Goal: Task Accomplishment & Management: Manage account settings

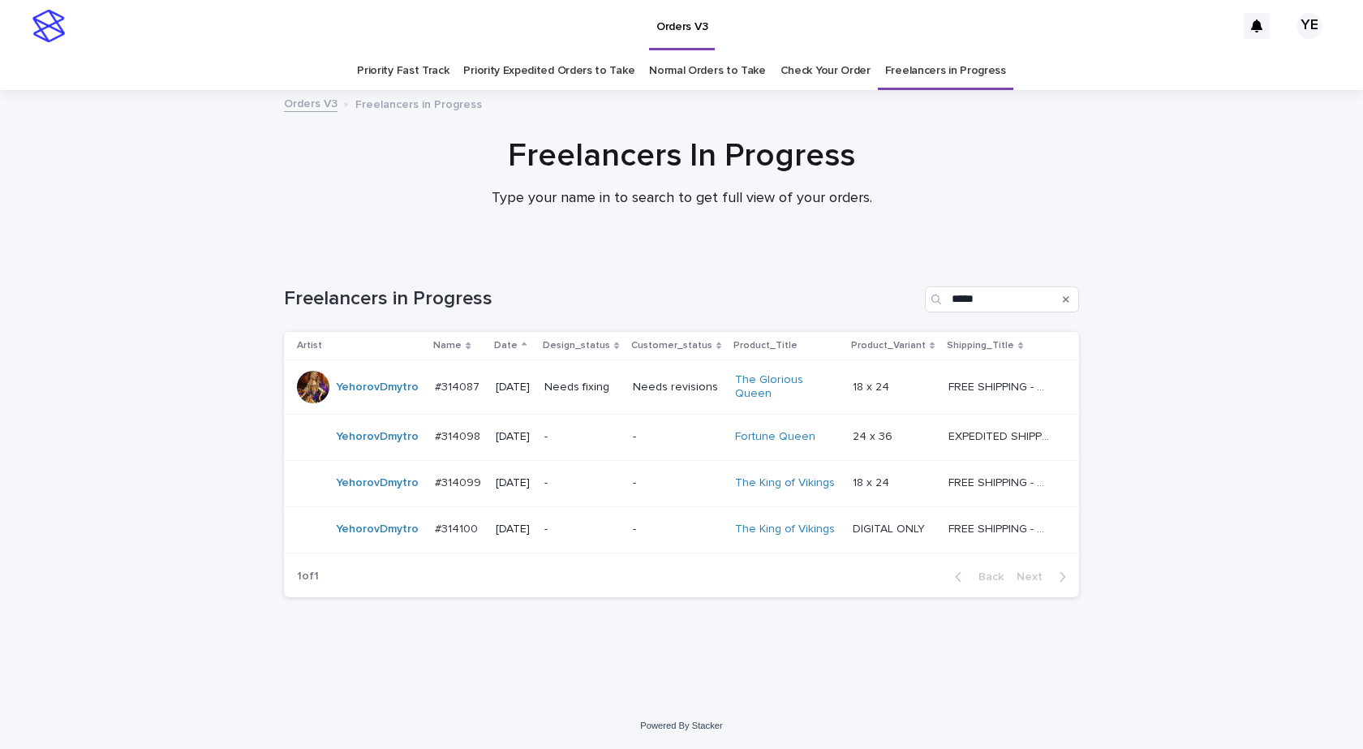
click at [378, 442] on div "YehorovDmytro" at bounding box center [377, 436] width 83 height 27
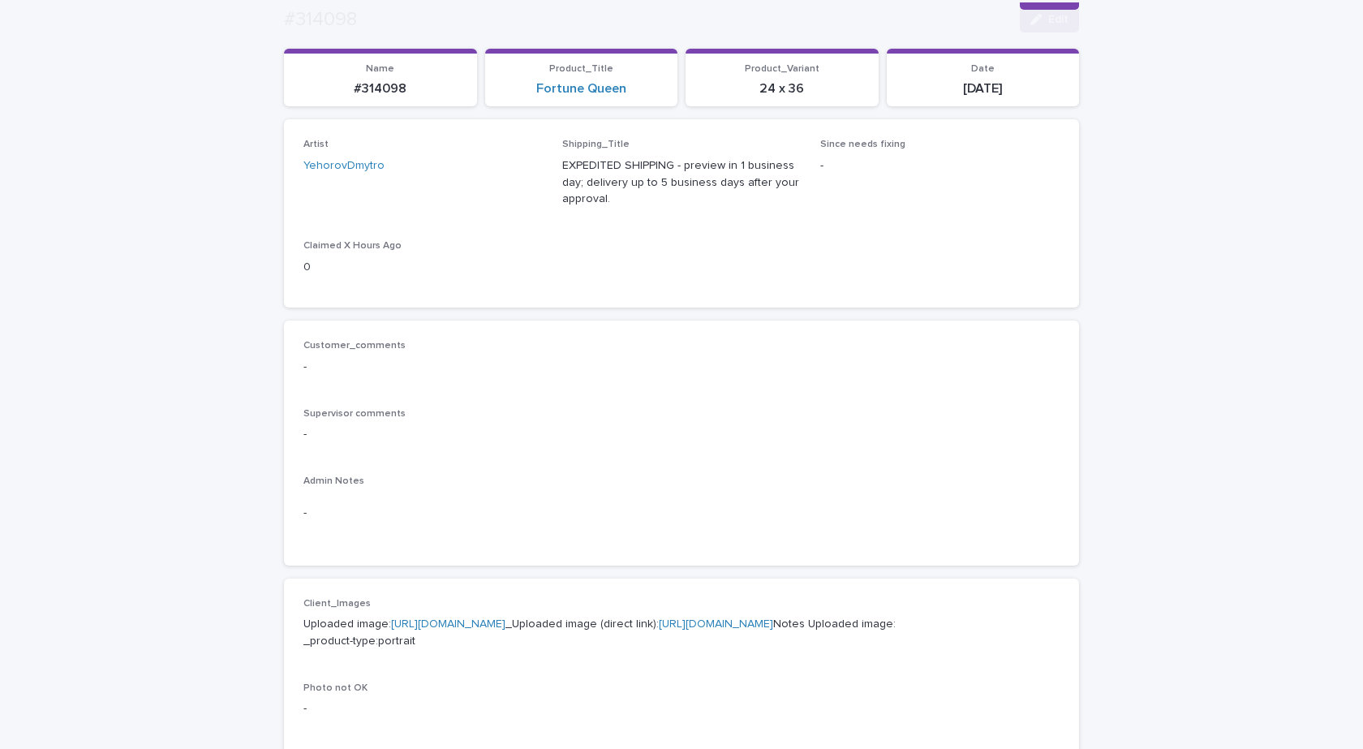
scroll to position [324, 0]
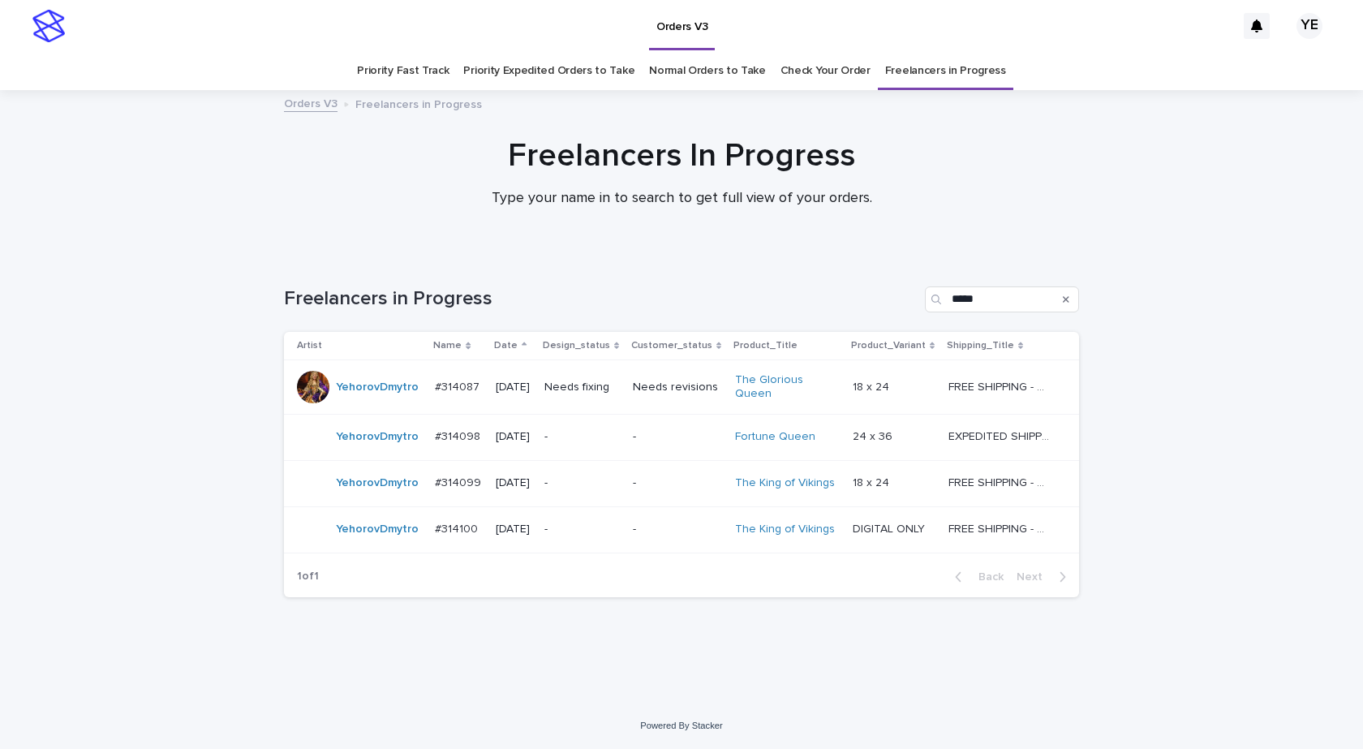
click at [366, 489] on div "YehorovDmytro" at bounding box center [359, 483] width 125 height 32
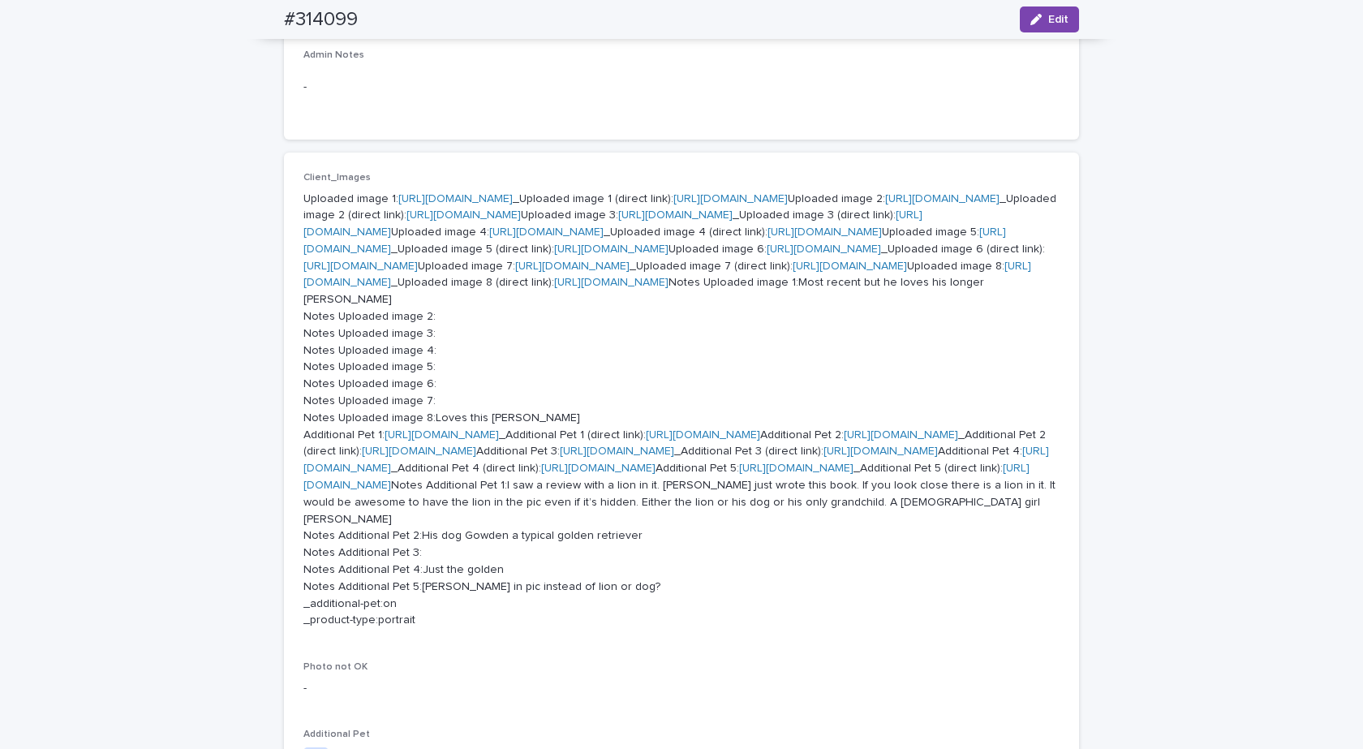
scroll to position [568, 0]
drag, startPoint x: 475, startPoint y: 359, endPoint x: 451, endPoint y: 364, distance: 24.8
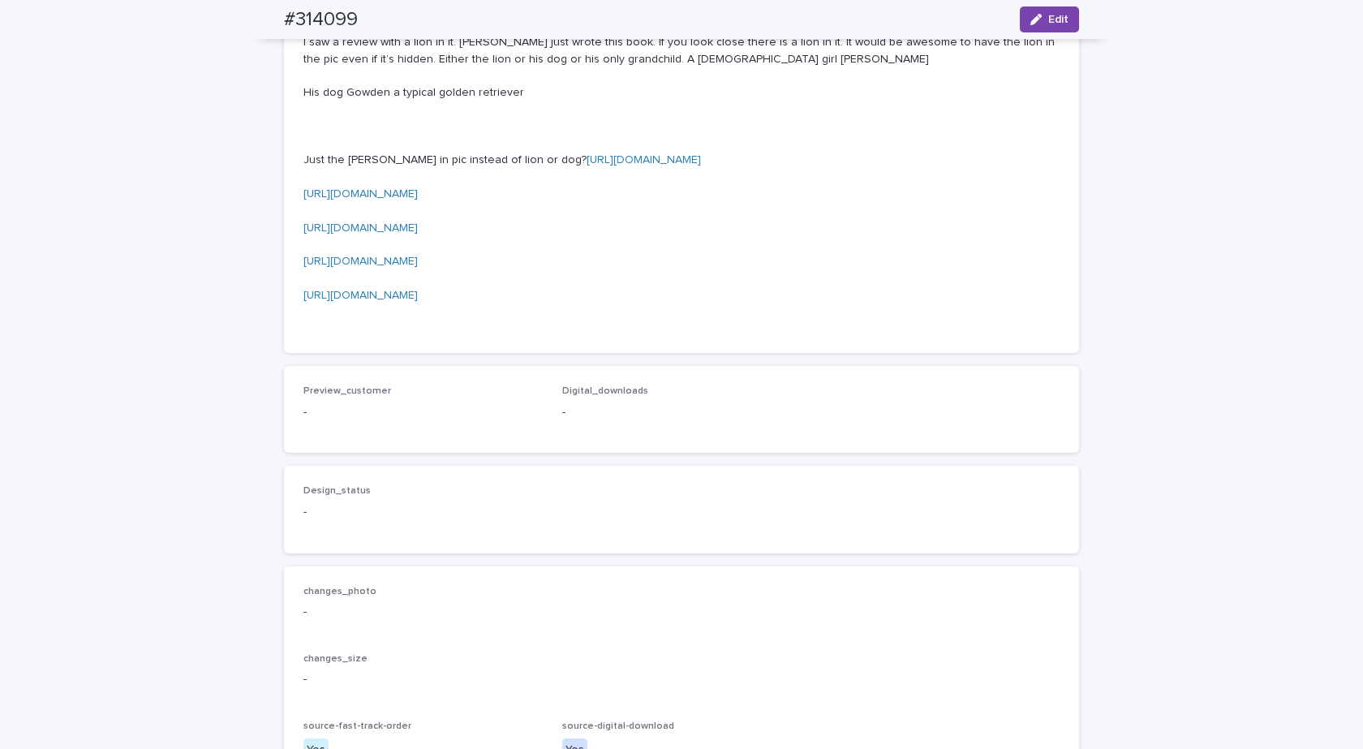
scroll to position [1622, 0]
drag, startPoint x: 594, startPoint y: 459, endPoint x: 293, endPoint y: 378, distance: 311.7
copy p "Notes Additional Pet 1:I saw a review with a lion in it. Kurt just wrote this b…"
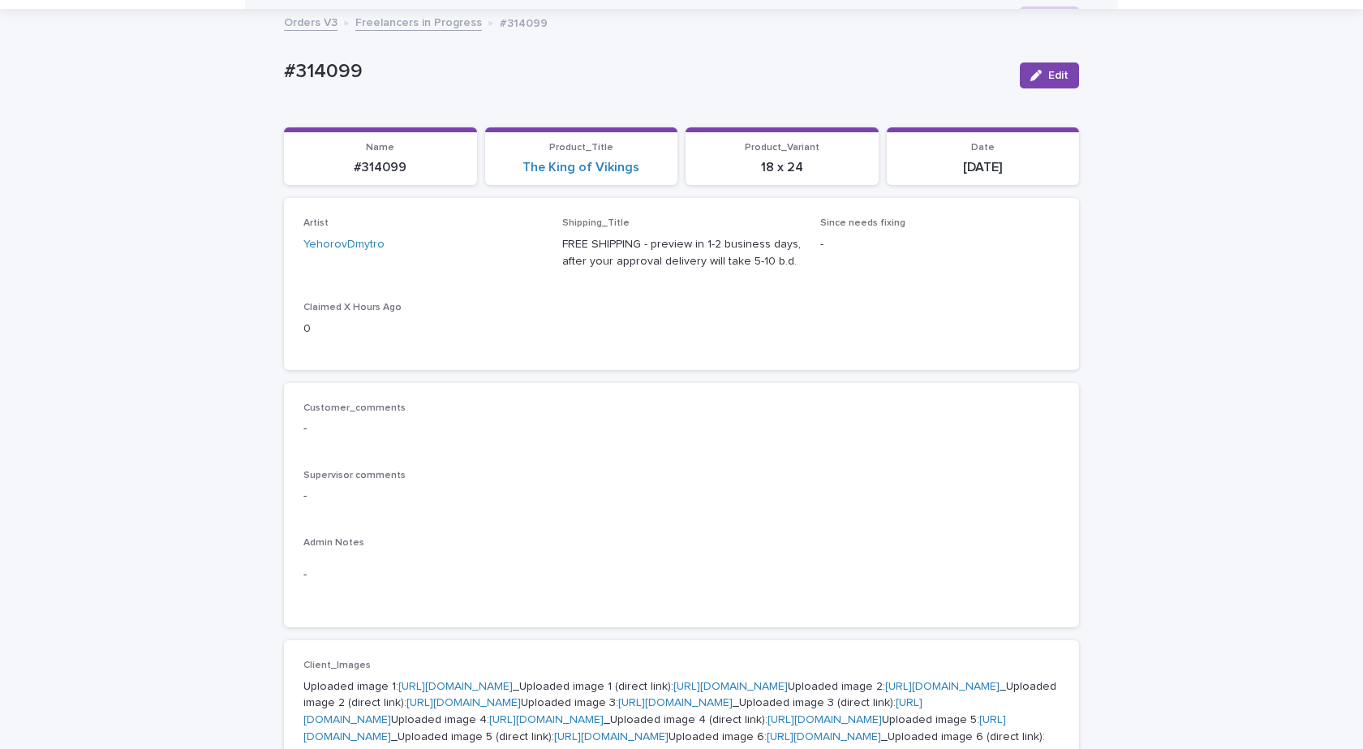
scroll to position [406, 0]
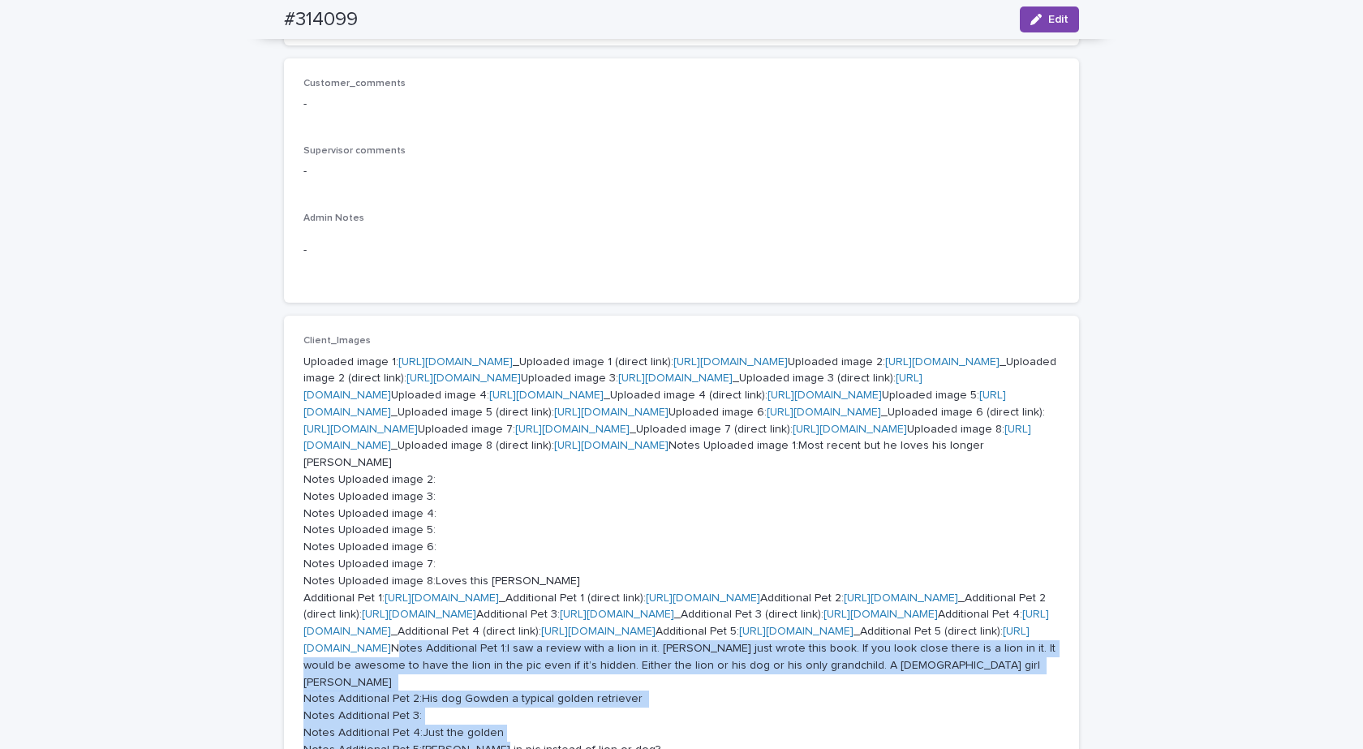
click at [497, 358] on link "https://cdn.shopify.com-uploadkit.app/s/files/1/0033/4807/0511/files/download.h…" at bounding box center [455, 361] width 114 height 11
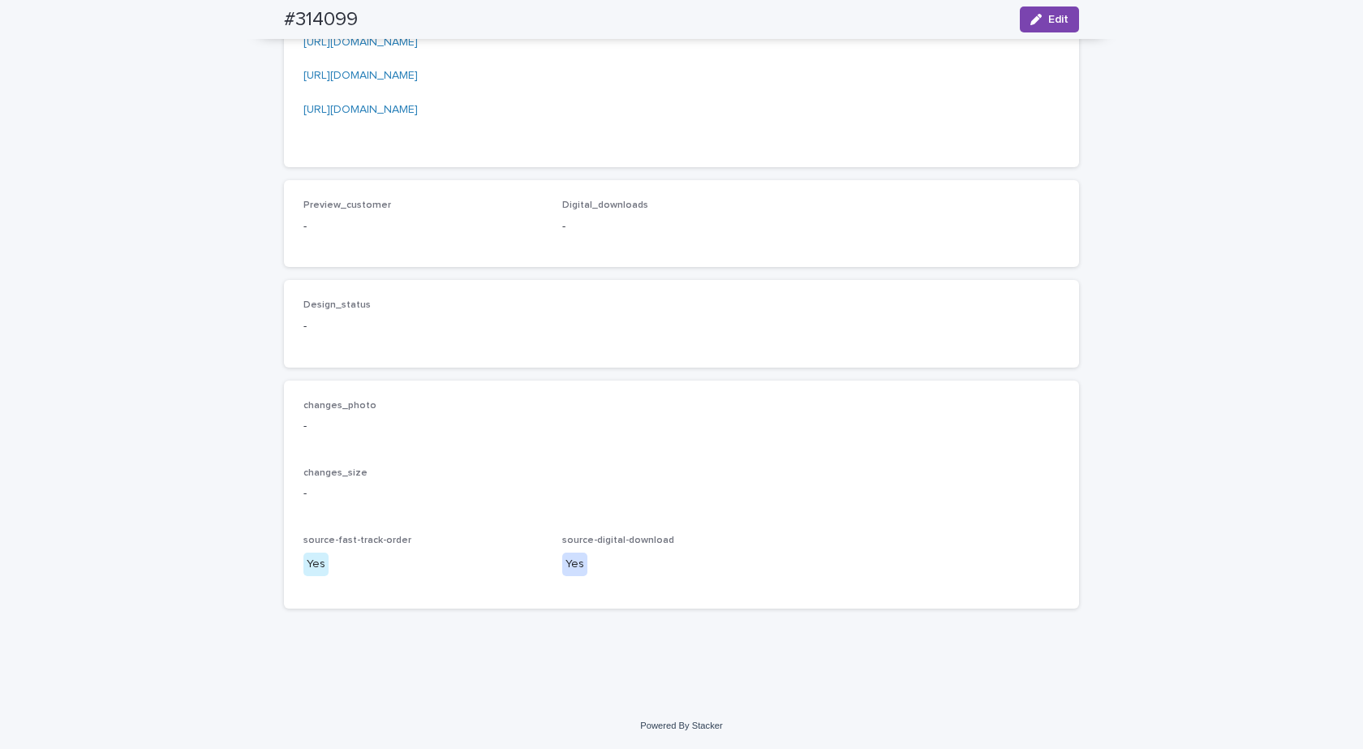
scroll to position [2109, 0]
drag, startPoint x: 544, startPoint y: 535, endPoint x: 299, endPoint y: 493, distance: 248.6
drag, startPoint x: 489, startPoint y: 641, endPoint x: 290, endPoint y: 482, distance: 255.2
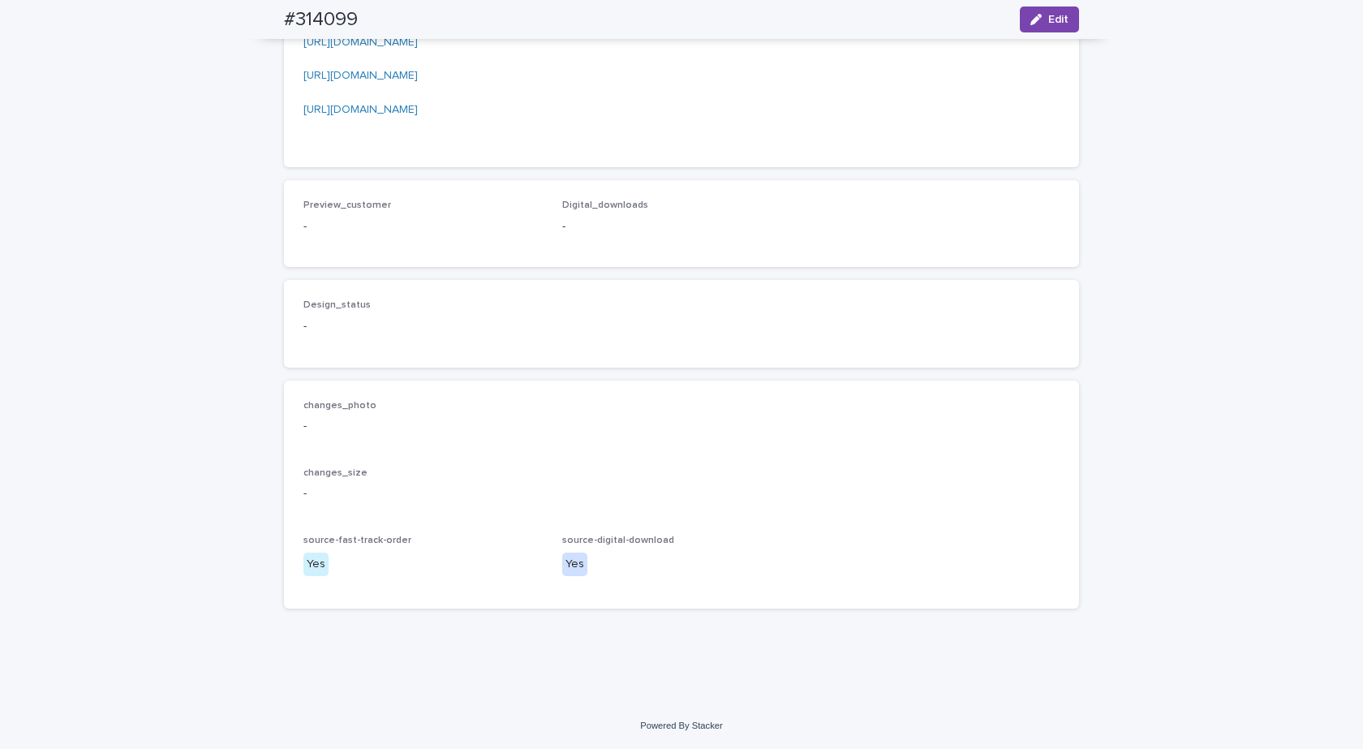
copy p "I saw a review with a lion in it. Kurt just wrote this book. If you look close …"
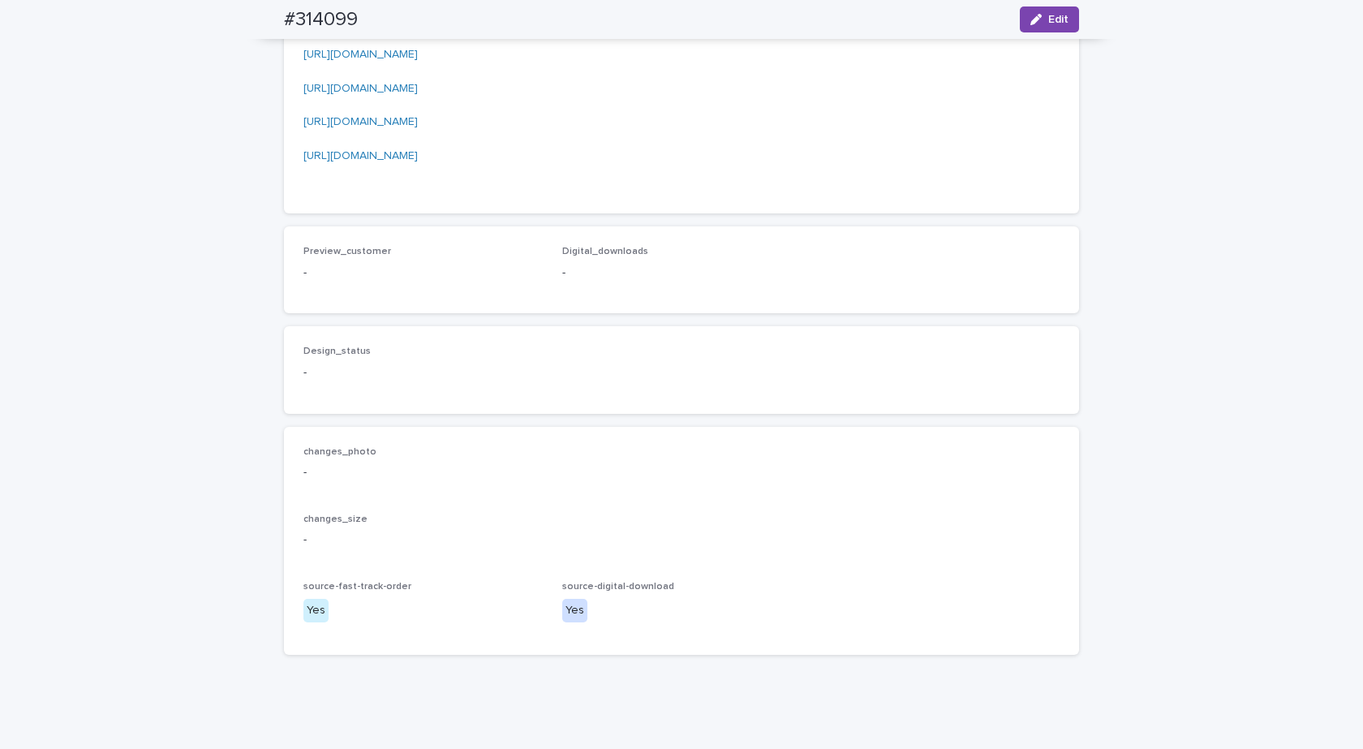
scroll to position [1756, 0]
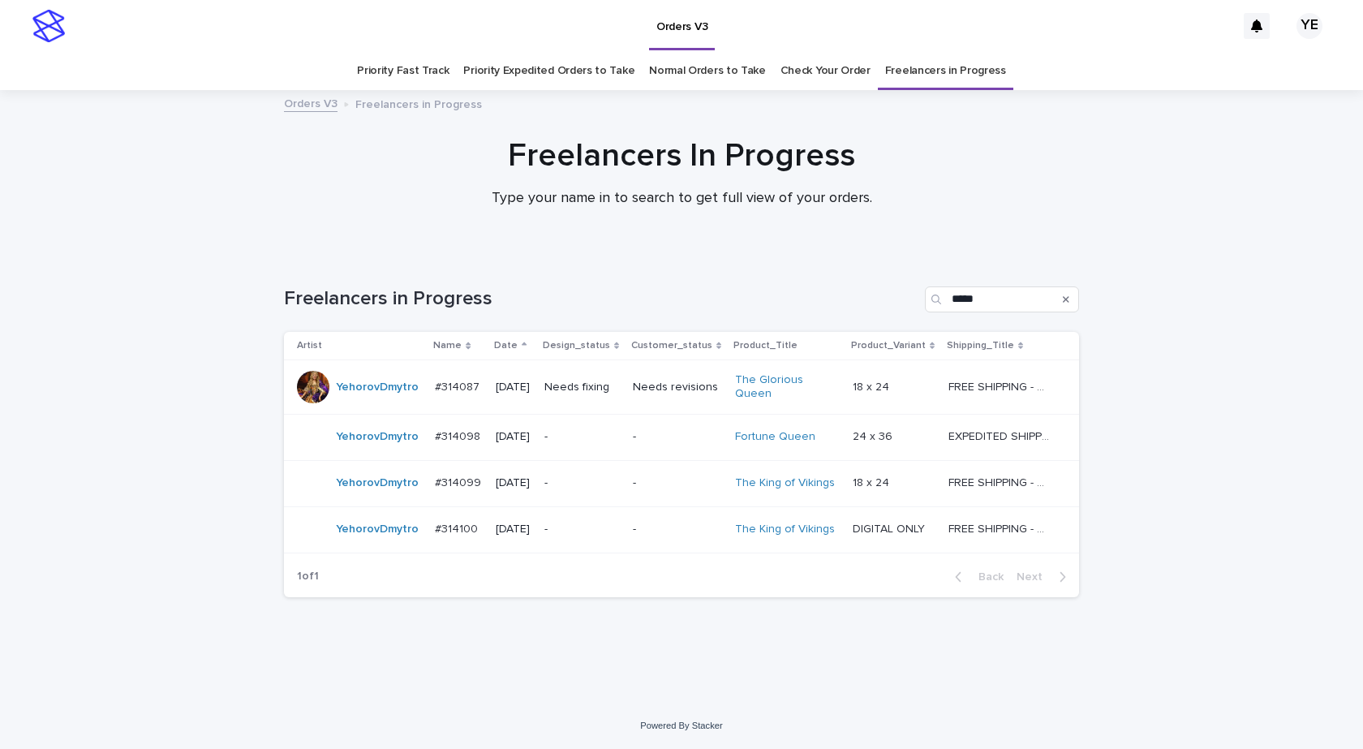
click at [373, 538] on div "YehorovDmytro" at bounding box center [359, 530] width 125 height 32
click at [381, 437] on div "YehorovDmytro" at bounding box center [377, 436] width 83 height 27
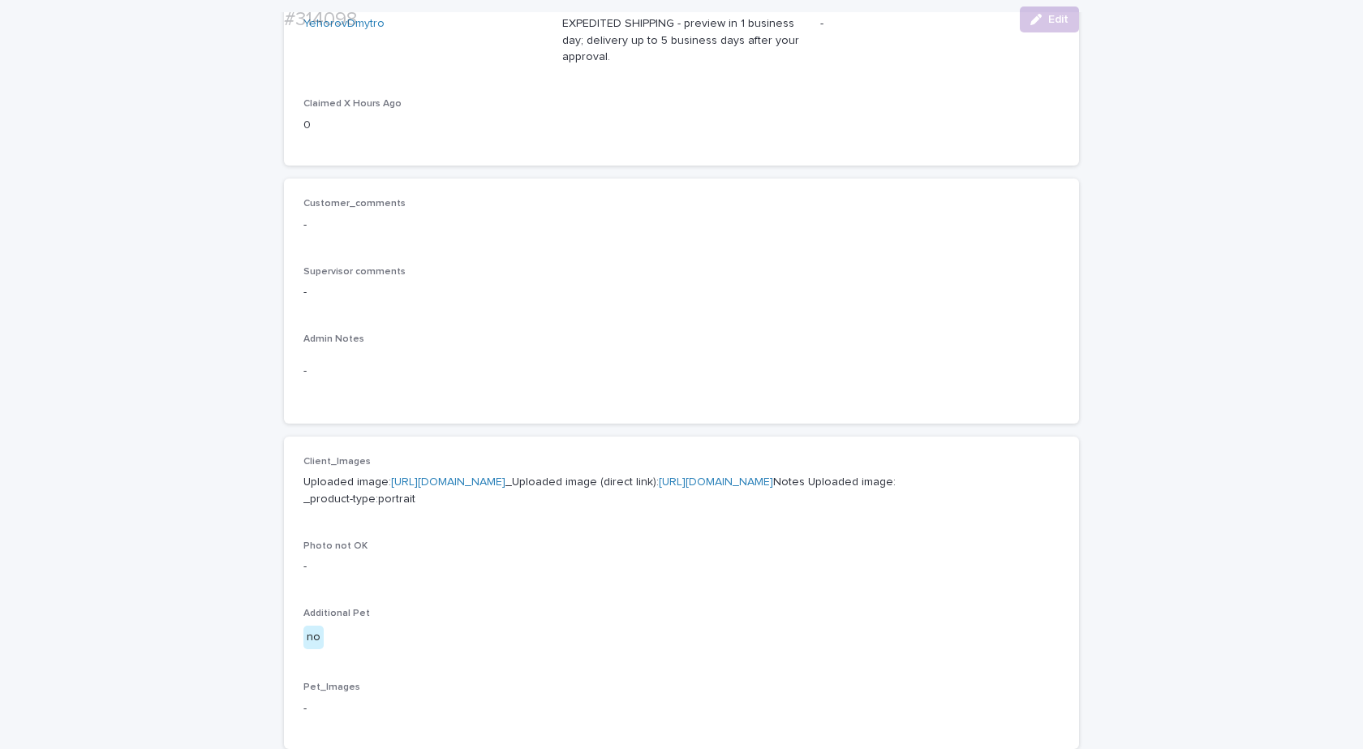
scroll to position [539, 0]
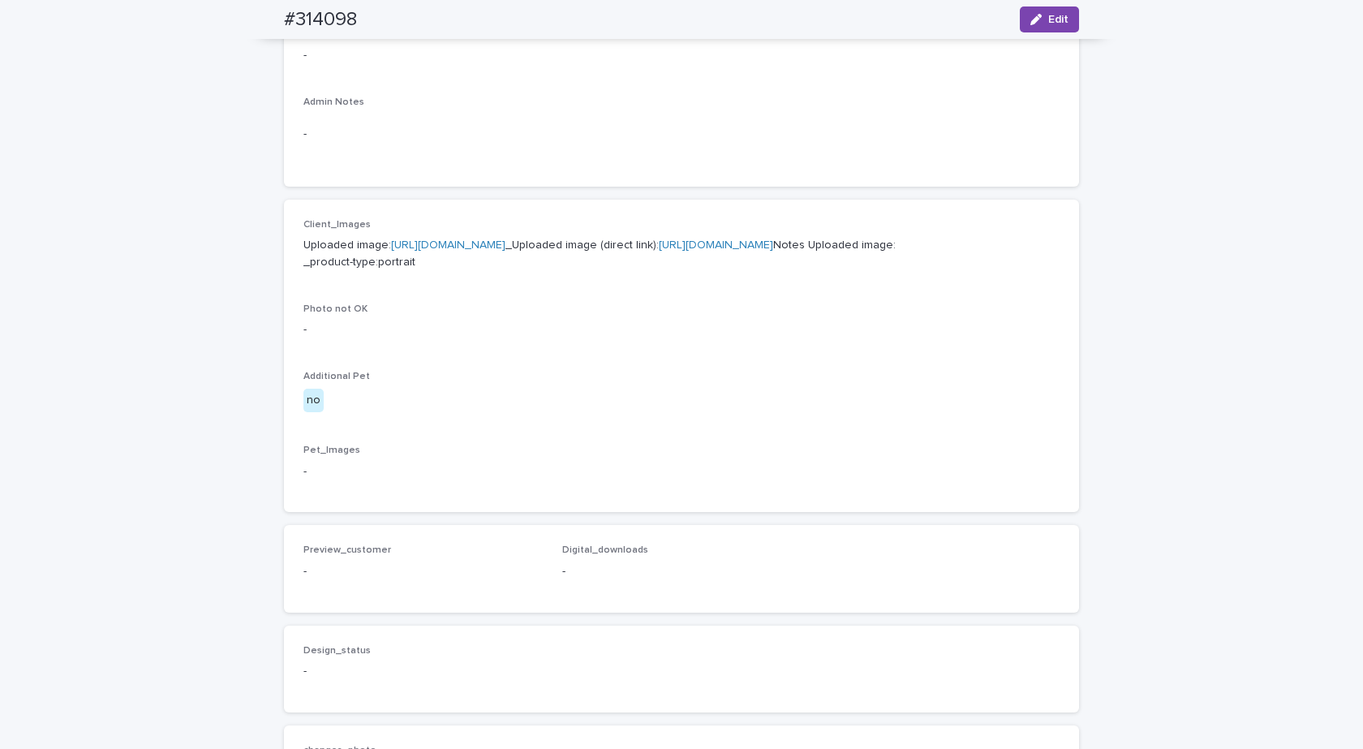
click at [453, 246] on link "https://cdn.shopify.com-uploadkit.app/s/files/1/0033/4807/0511/files/download.h…" at bounding box center [448, 244] width 114 height 11
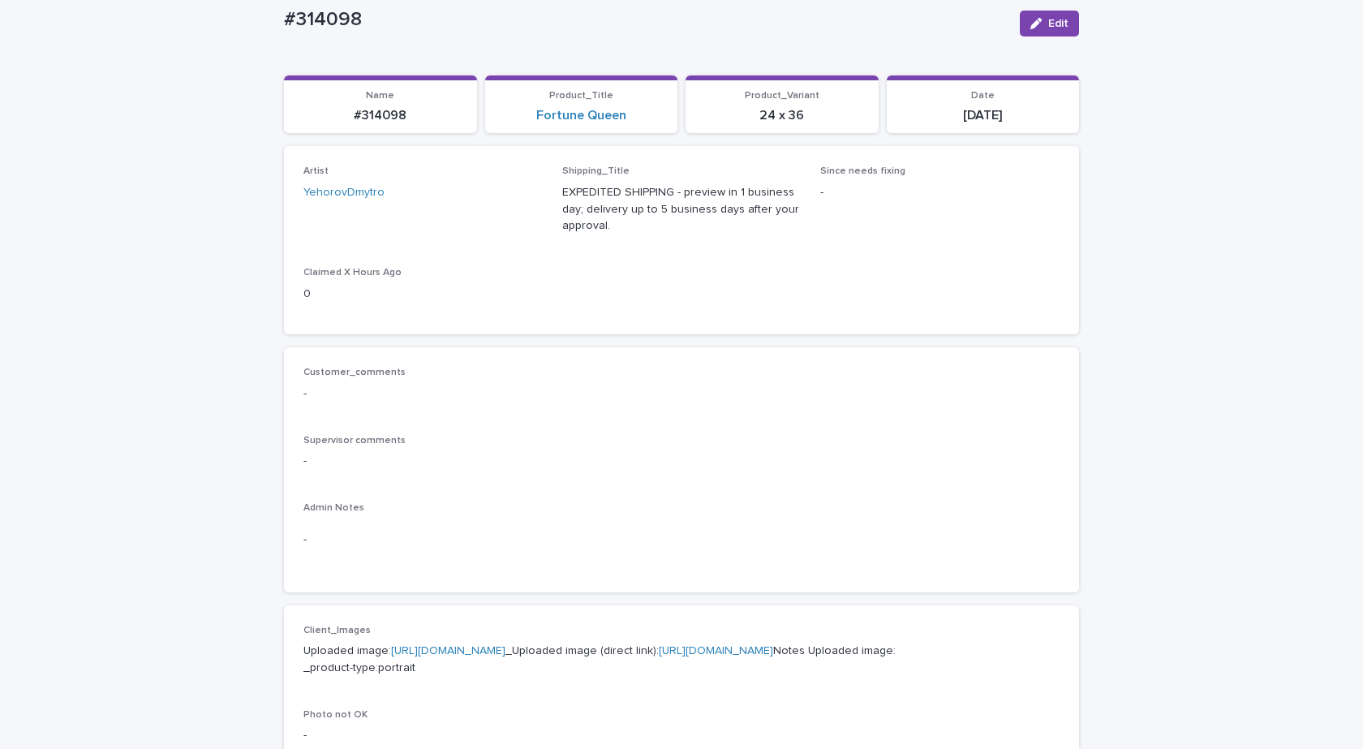
scroll to position [0, 0]
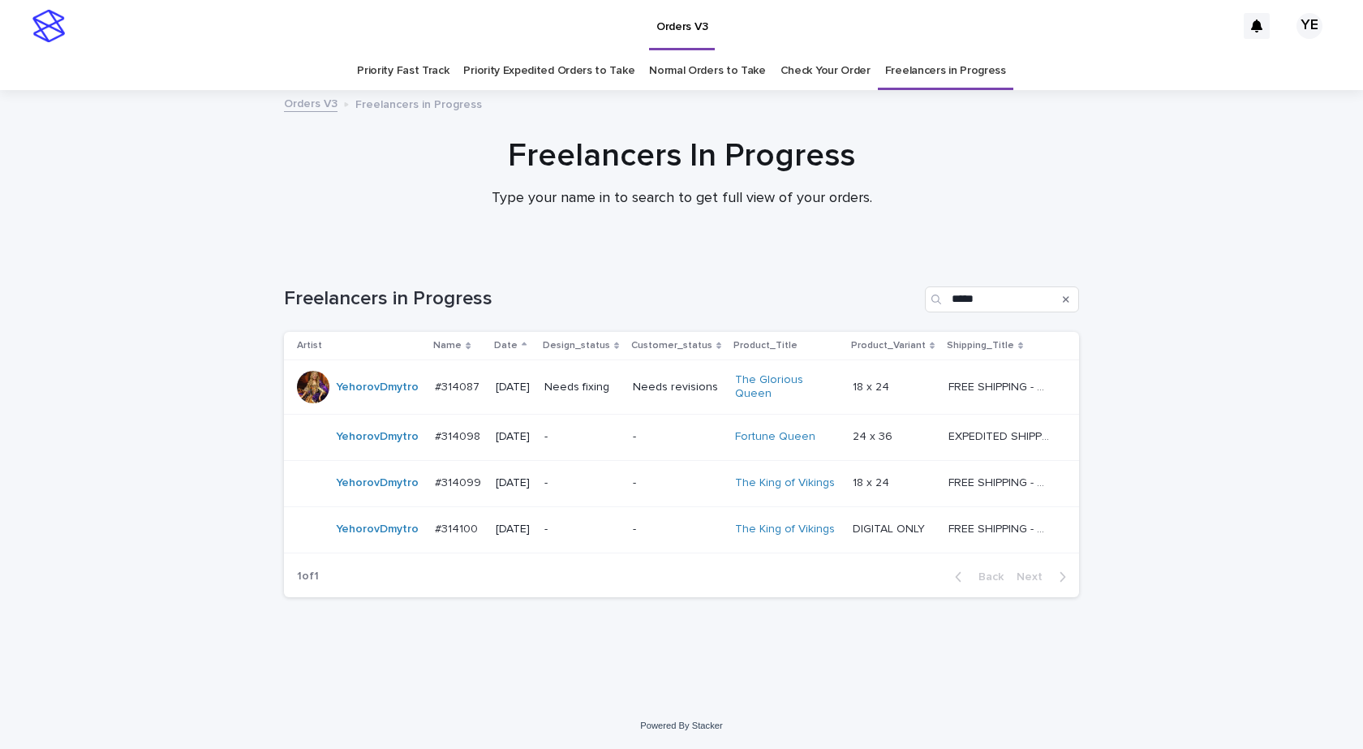
click at [406, 535] on div "YehorovDmytro" at bounding box center [377, 529] width 83 height 27
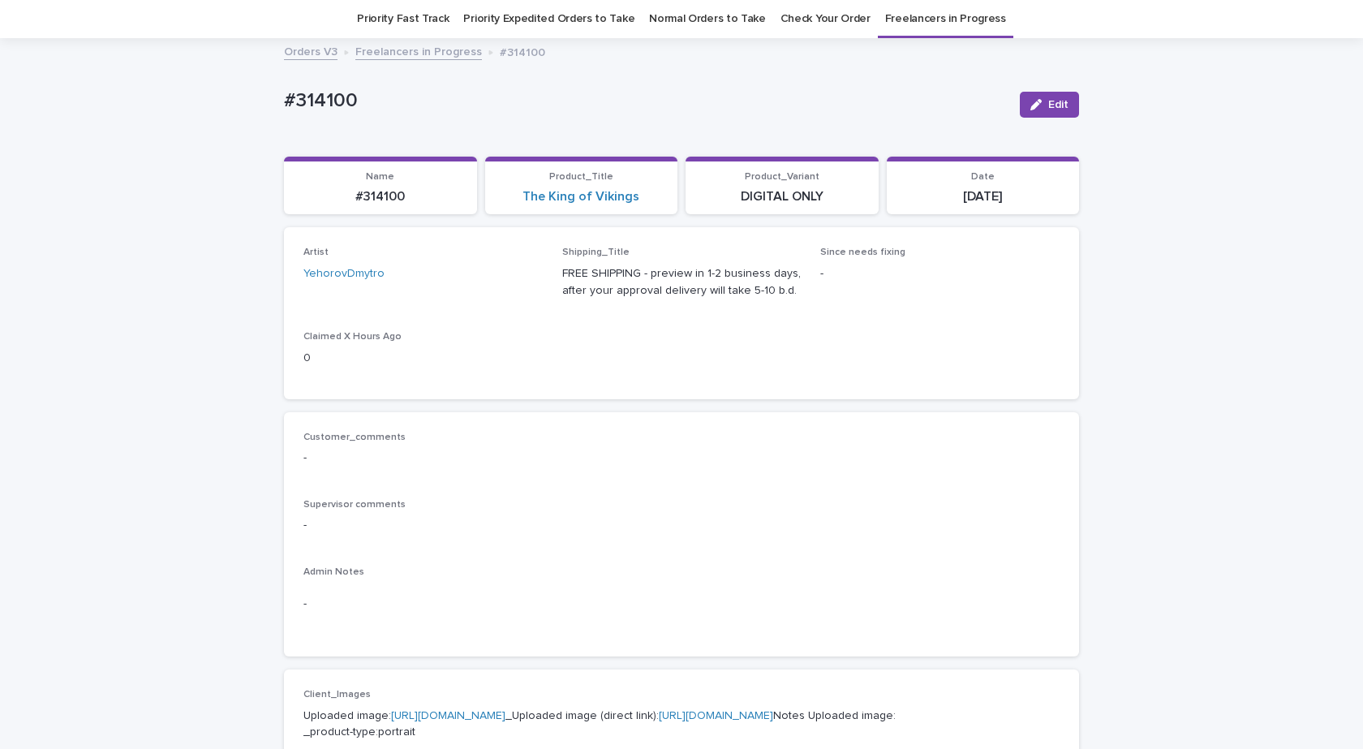
scroll to position [539, 0]
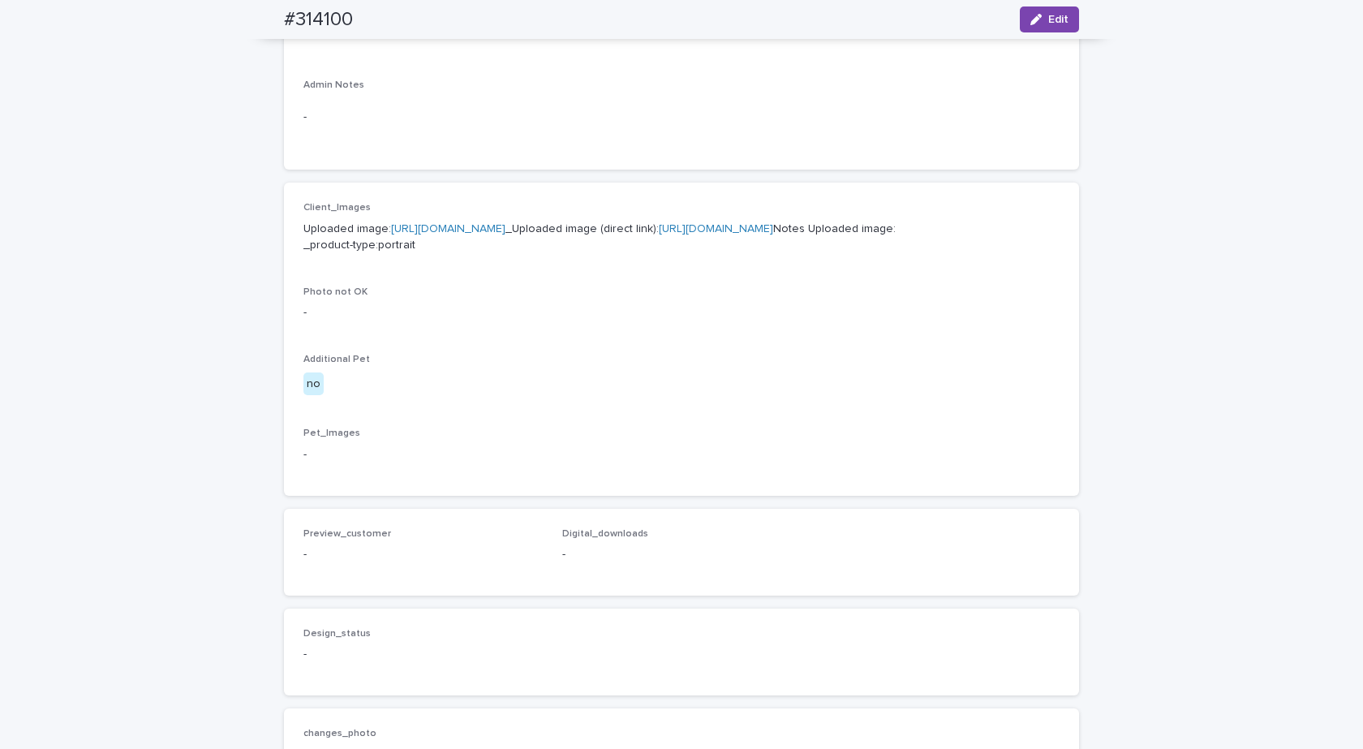
click at [502, 228] on link "https://cdn.shopify.com-uploadkit.app/s/files/1/0033/4807/0511/files/download.h…" at bounding box center [448, 228] width 114 height 11
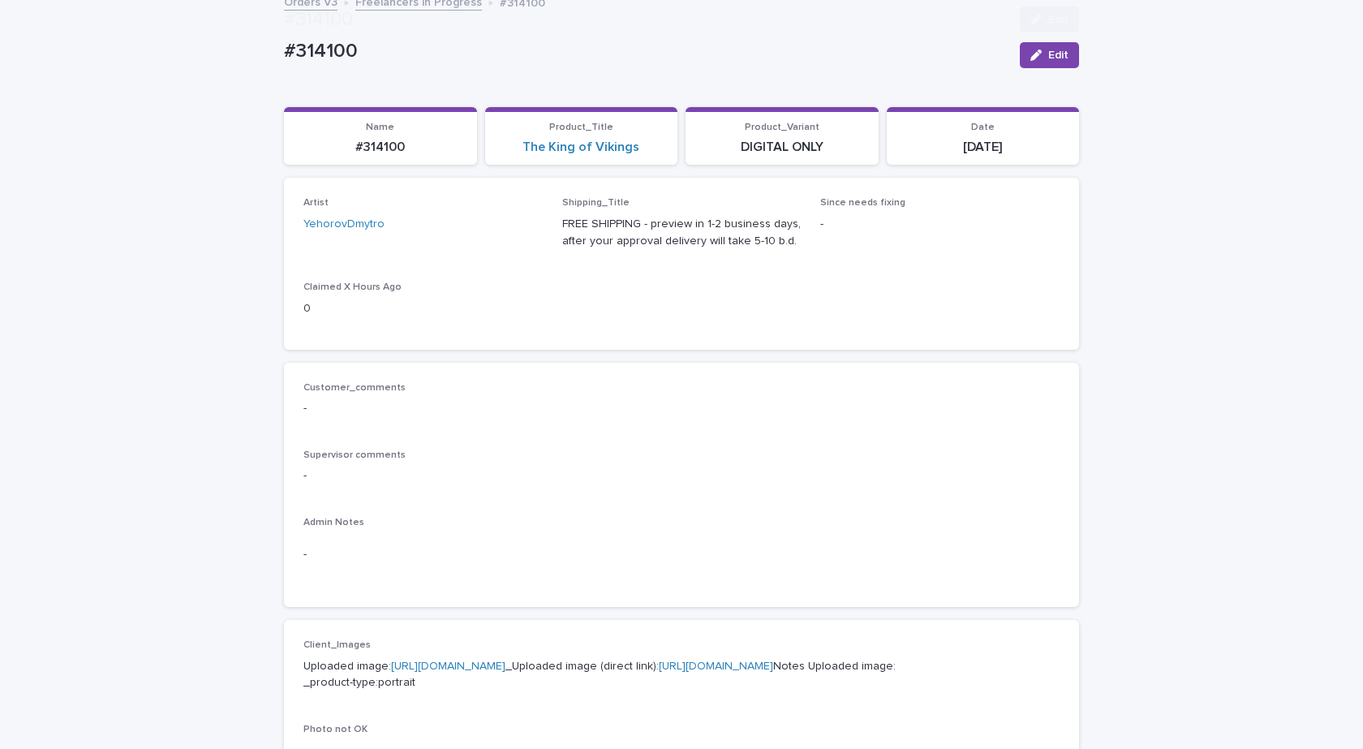
scroll to position [324, 0]
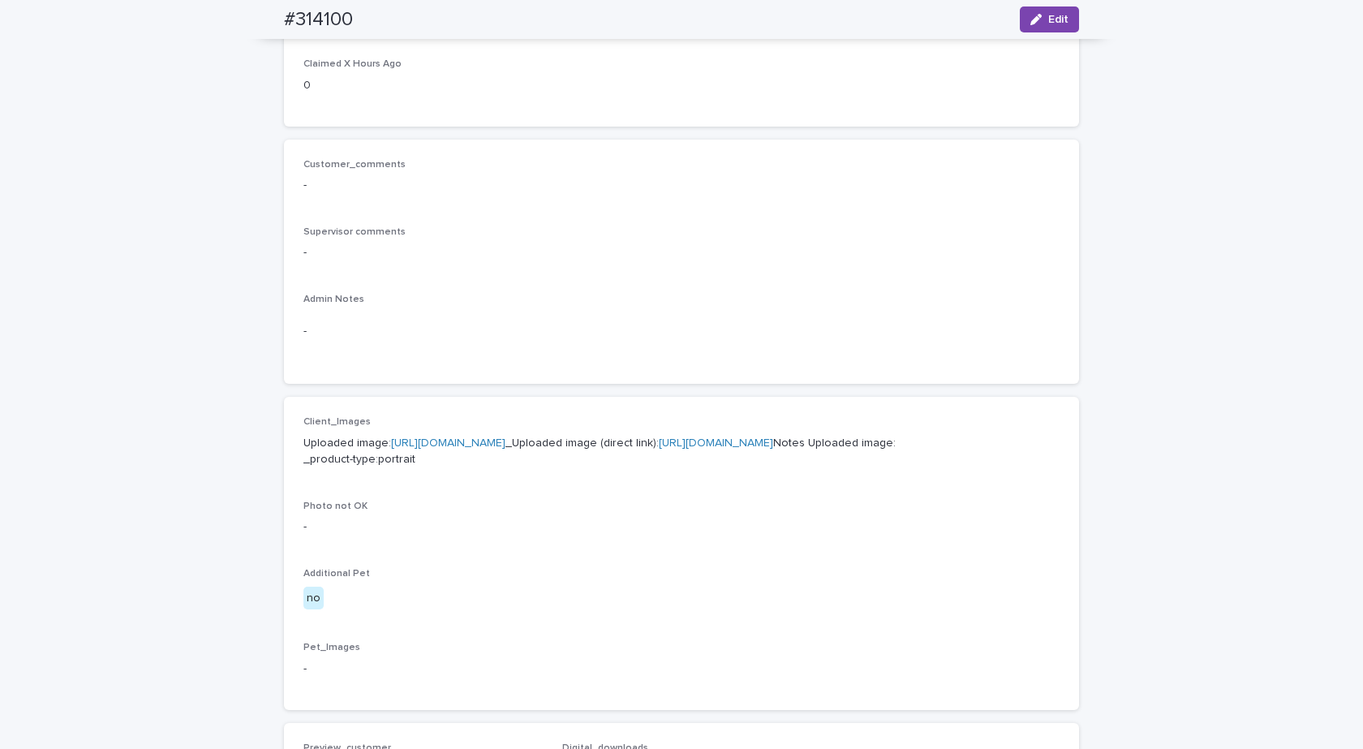
click at [505, 437] on link "https://cdn.shopify.com-uploadkit.app/s/files/1/0033/4807/0511/files/download.h…" at bounding box center [448, 442] width 114 height 11
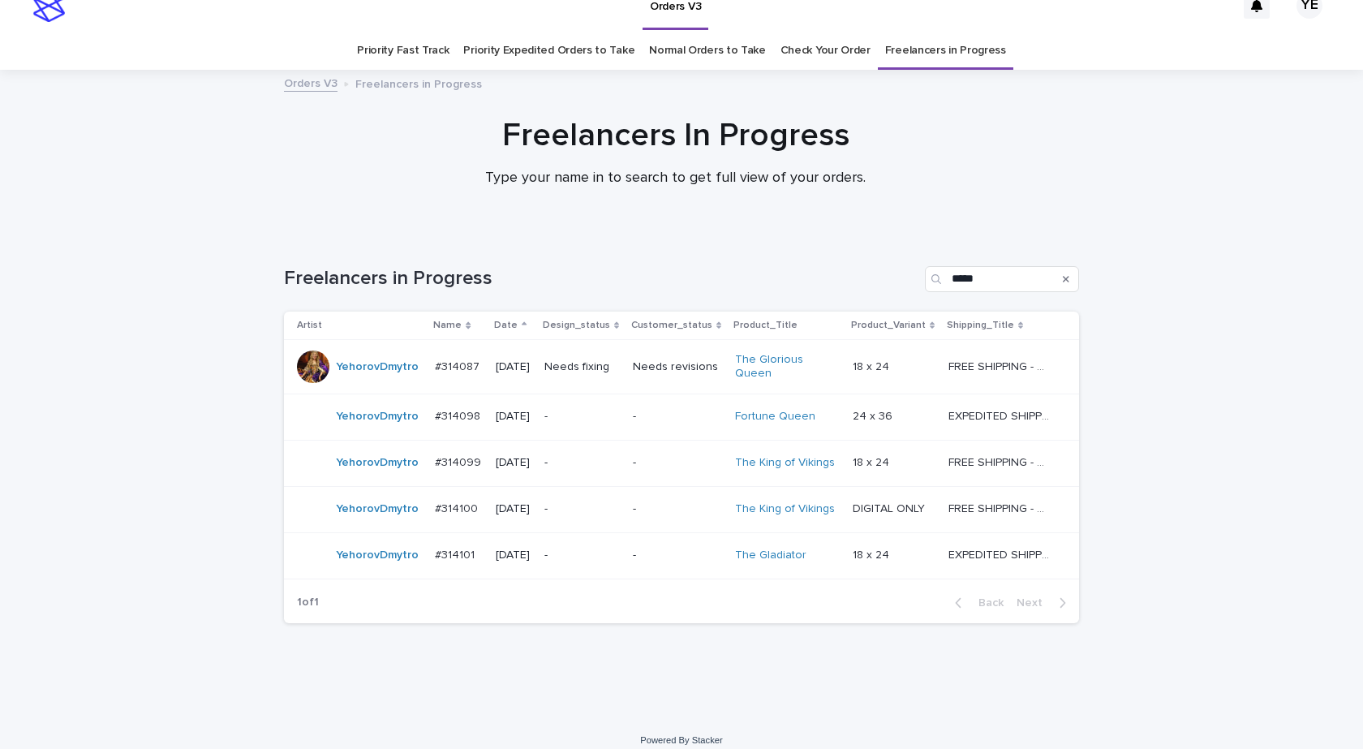
scroll to position [27, 0]
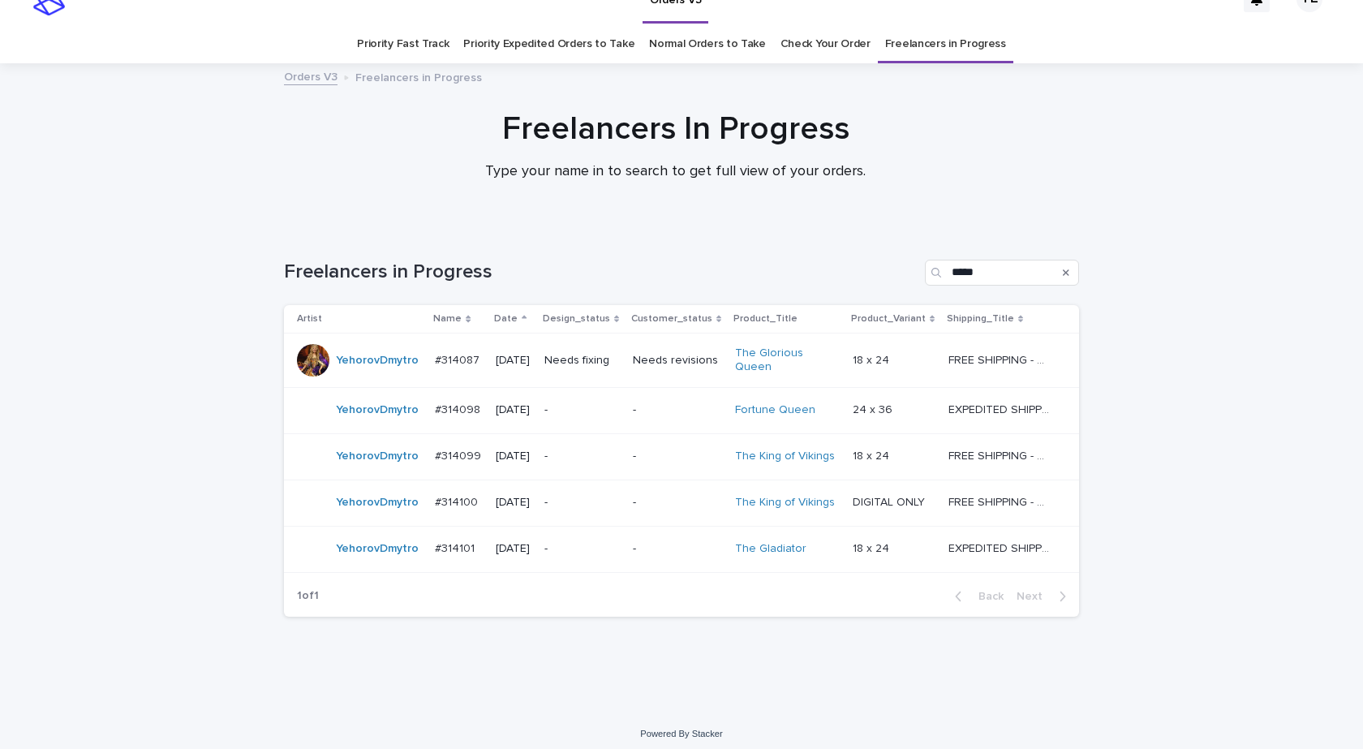
click at [362, 555] on div "YehorovDmytro" at bounding box center [359, 549] width 125 height 32
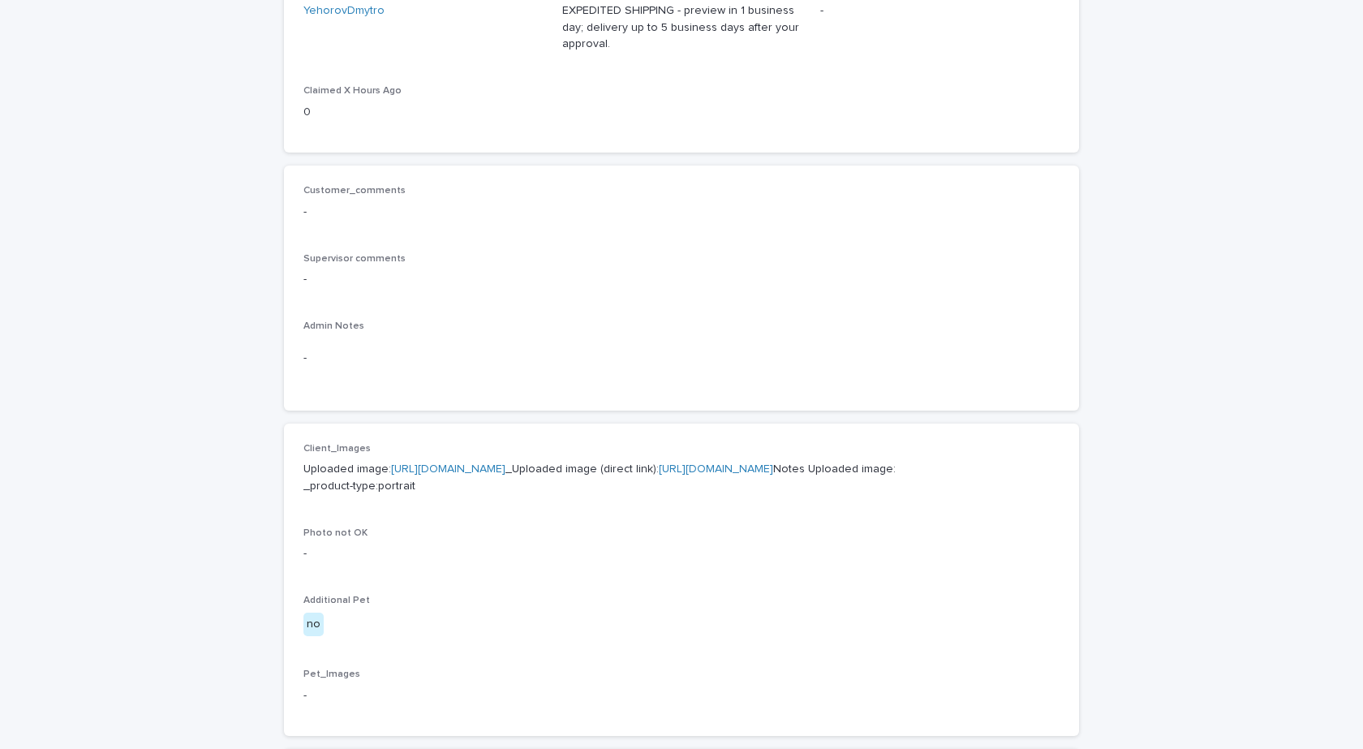
scroll to position [487, 0]
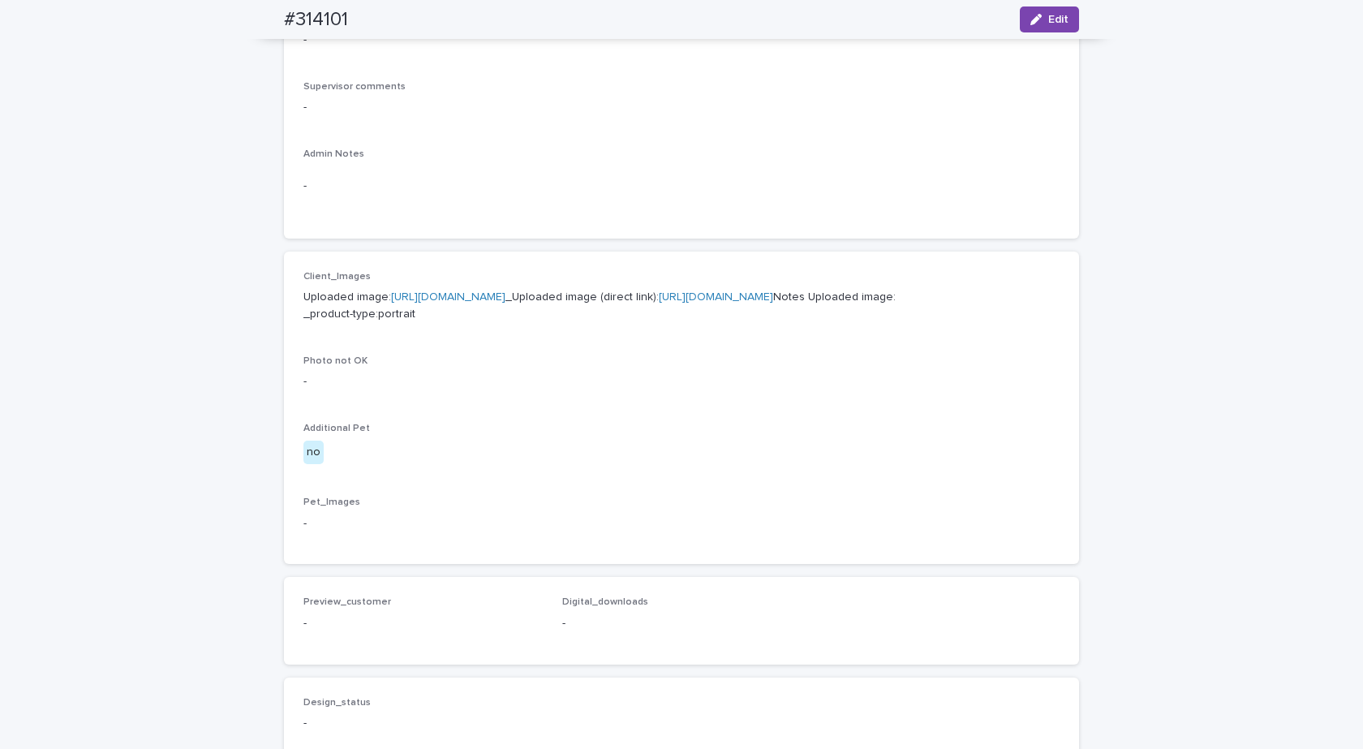
click at [488, 299] on link "https://cdn.shopify.com-uploadkit.app/s/files/1/0033/4807/0511/files/download.h…" at bounding box center [448, 296] width 114 height 11
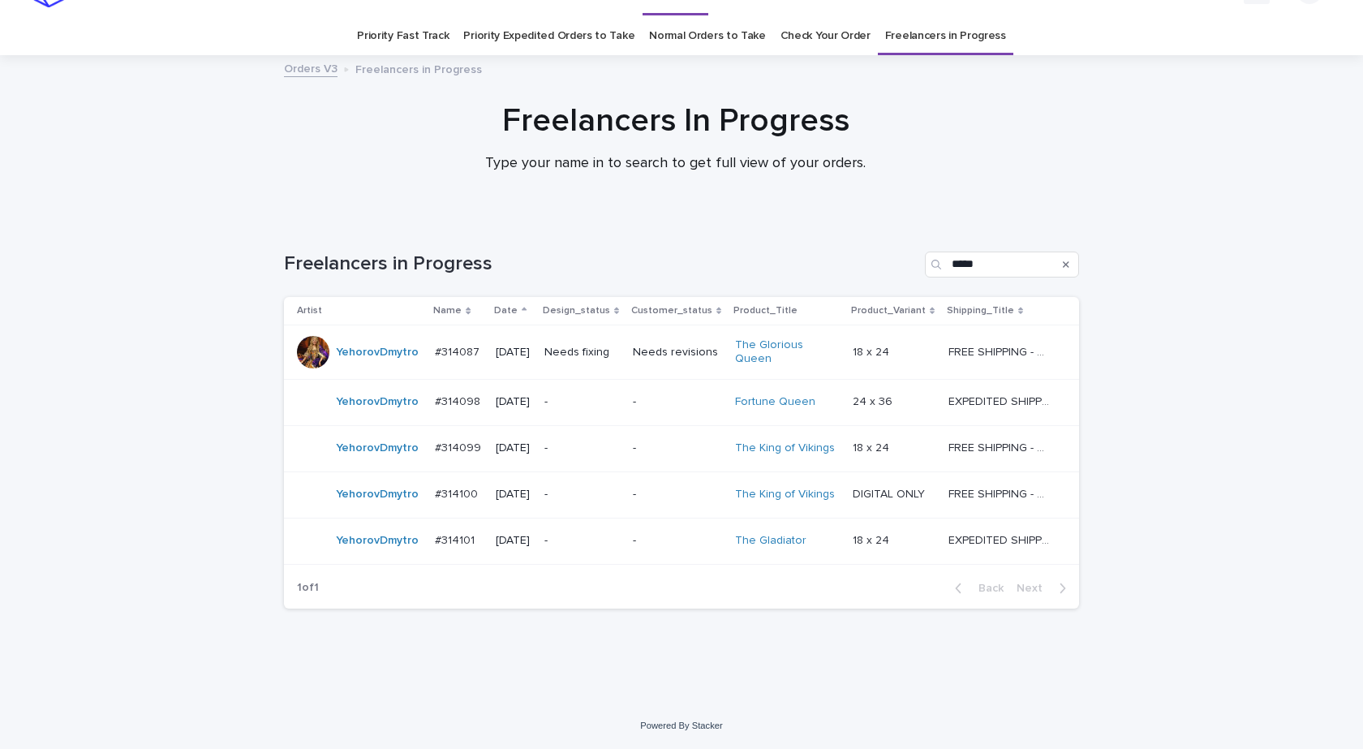
scroll to position [27, 0]
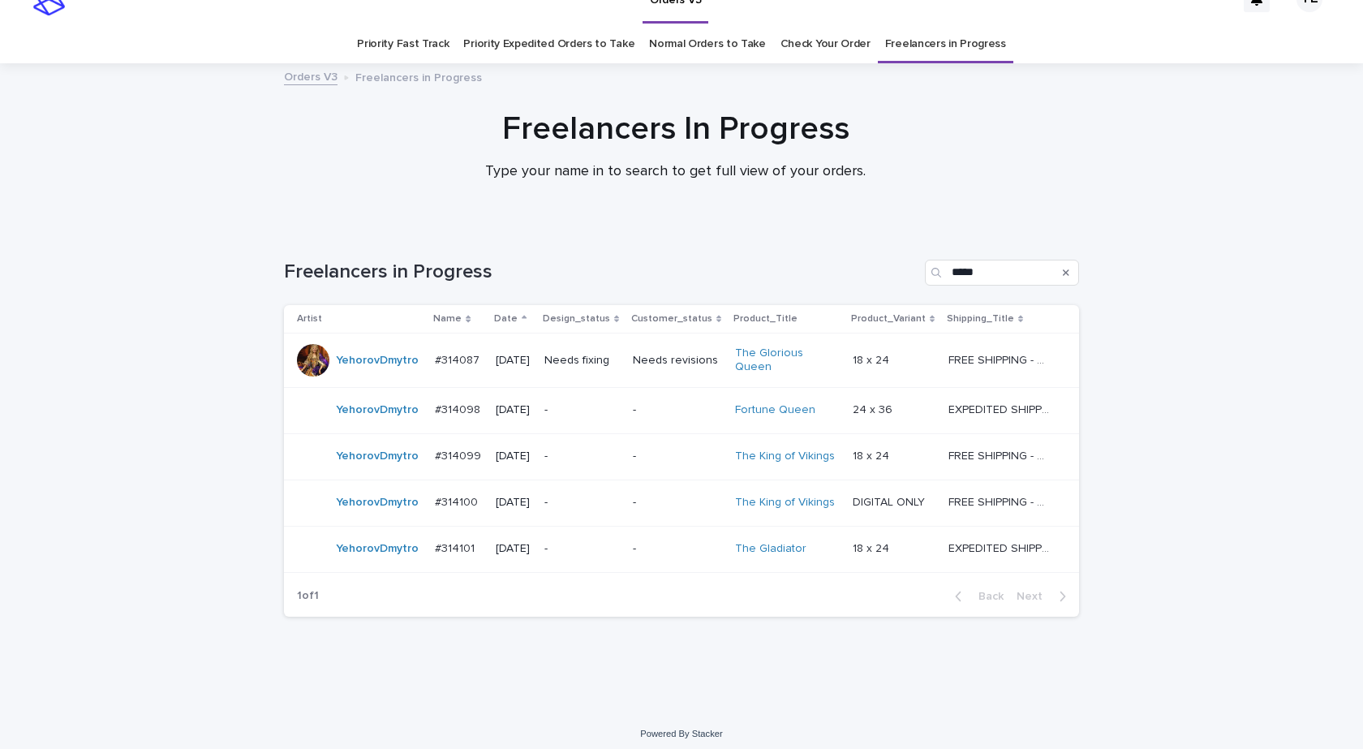
click at [230, 423] on div "Loading... Saving… Loading... Saving… Freelancers in Progress ***** Artist Name…" at bounding box center [681, 468] width 1363 height 483
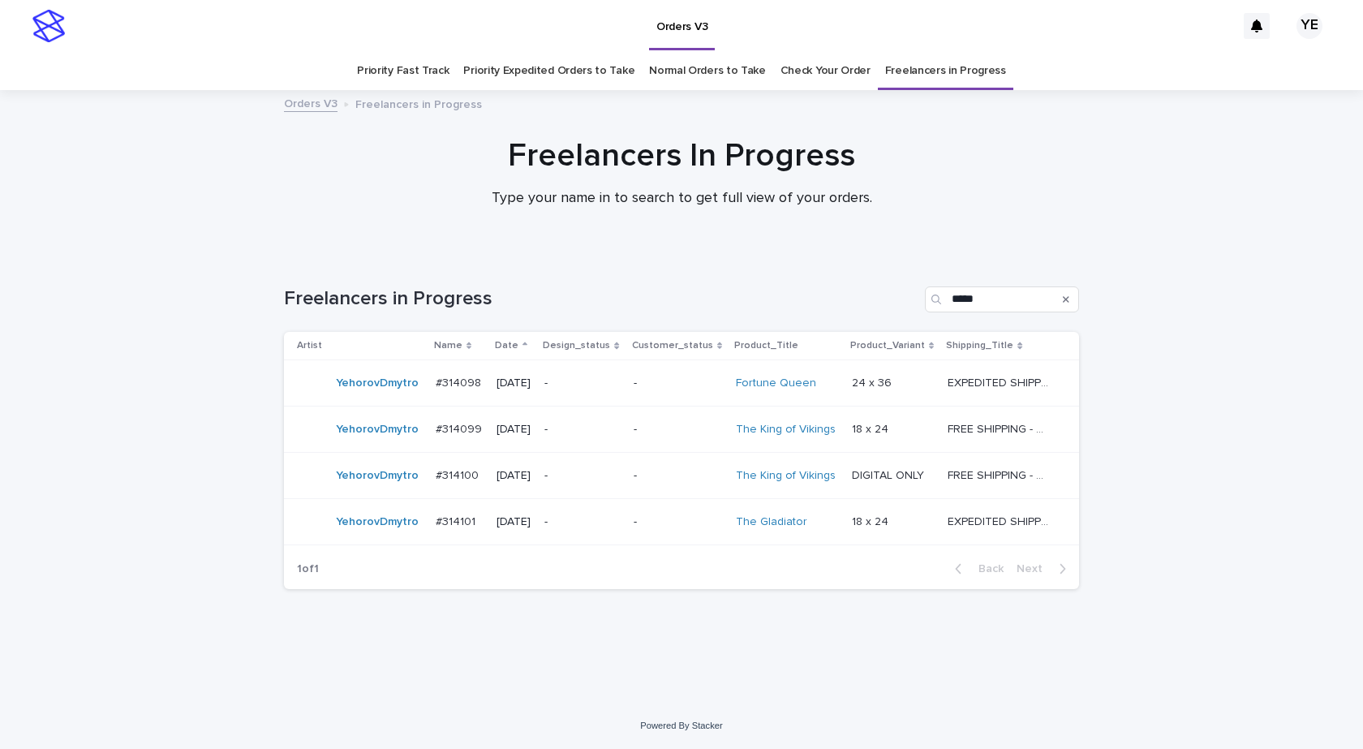
scroll to position [0, 0]
click at [277, 611] on div "Loading... Saving… Loading... Saving… Freelancers in Progress ***** Artist Name…" at bounding box center [681, 458] width 811 height 408
click at [399, 533] on div "YehorovDmytro" at bounding box center [377, 522] width 83 height 27
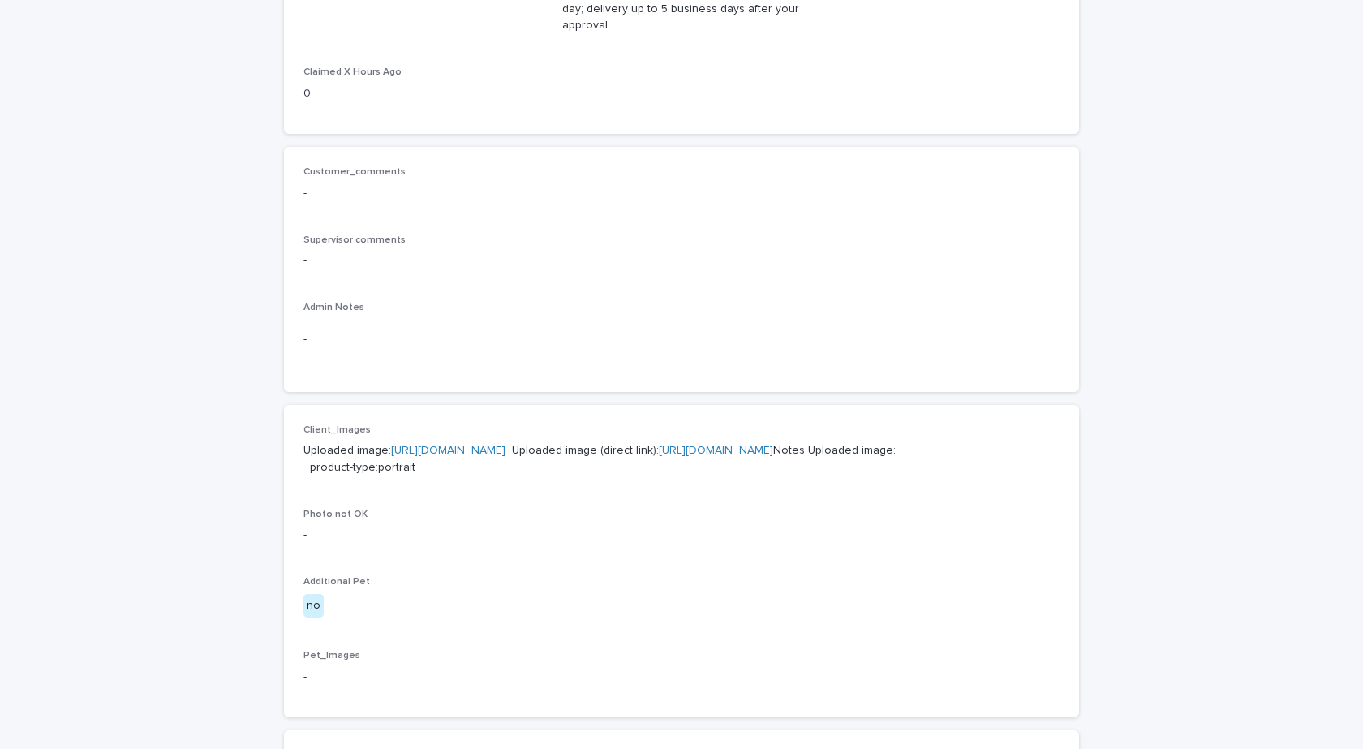
scroll to position [487, 0]
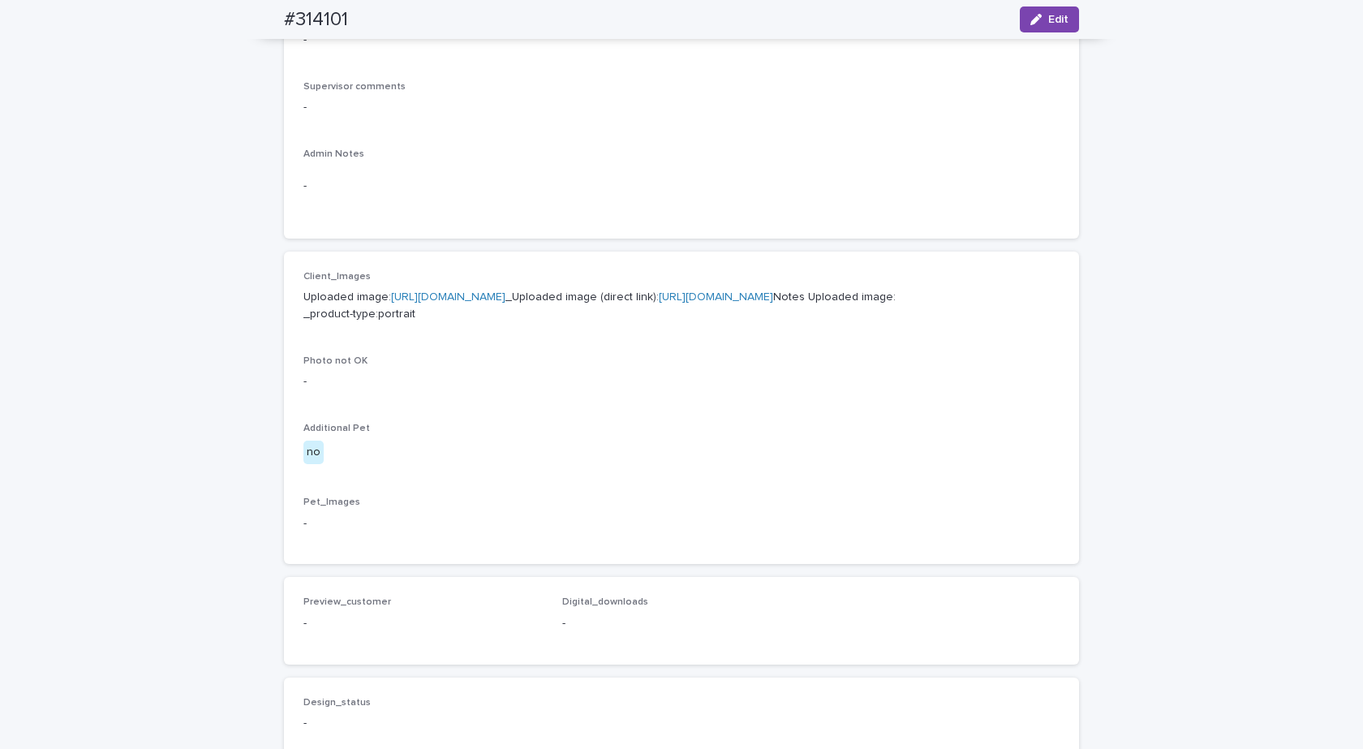
click at [430, 289] on p "Uploaded image: https://cdn.shopify.com-uploadkit.app/s/files/1/0033/4807/0511/…" at bounding box center [681, 306] width 756 height 34
click at [434, 298] on link "https://cdn.shopify.com-uploadkit.app/s/files/1/0033/4807/0511/files/download.h…" at bounding box center [448, 296] width 114 height 11
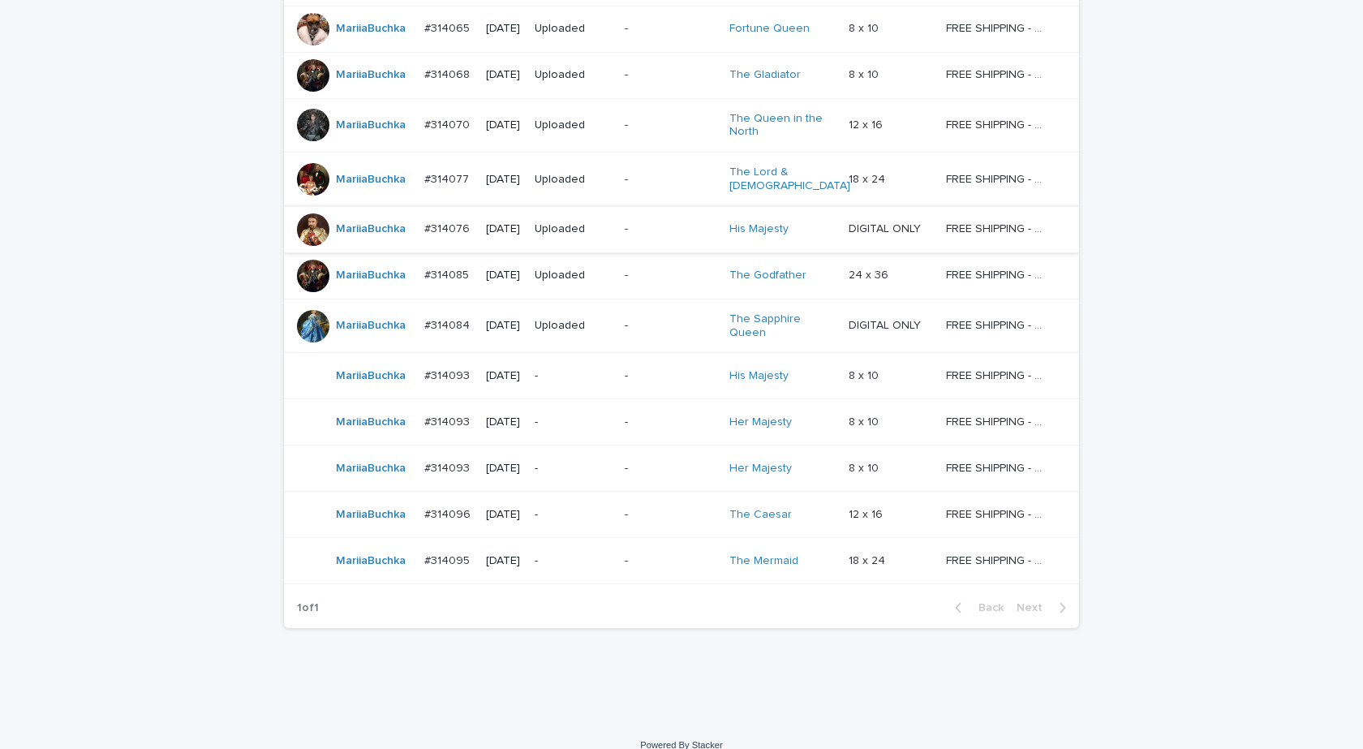
scroll to position [667, 0]
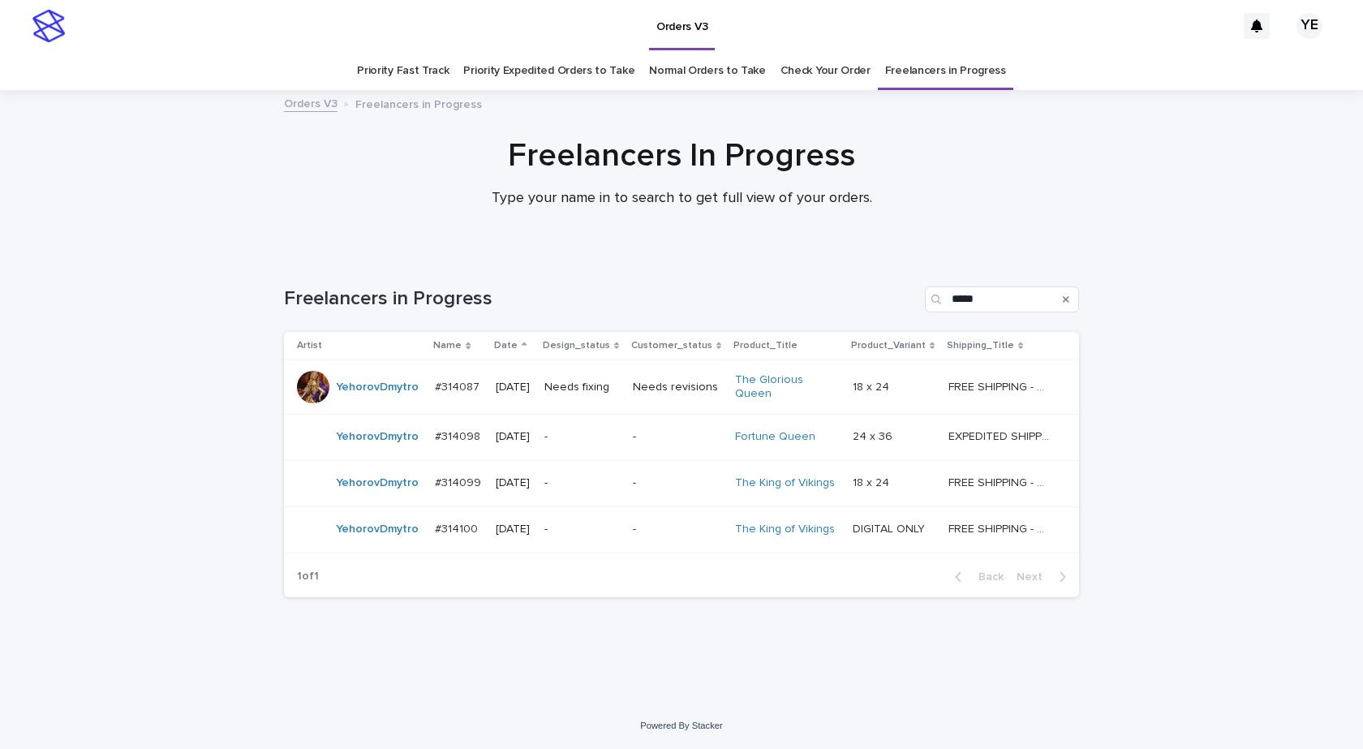
drag, startPoint x: 1127, startPoint y: 661, endPoint x: 1128, endPoint y: 652, distance: 9.1
click at [1126, 661] on div "Loading... Saving… Loading... Saving… Freelancers in Progress ***** Artist Name…" at bounding box center [681, 478] width 1363 height 449
click at [372, 401] on td "YehorovDmytro" at bounding box center [356, 387] width 144 height 54
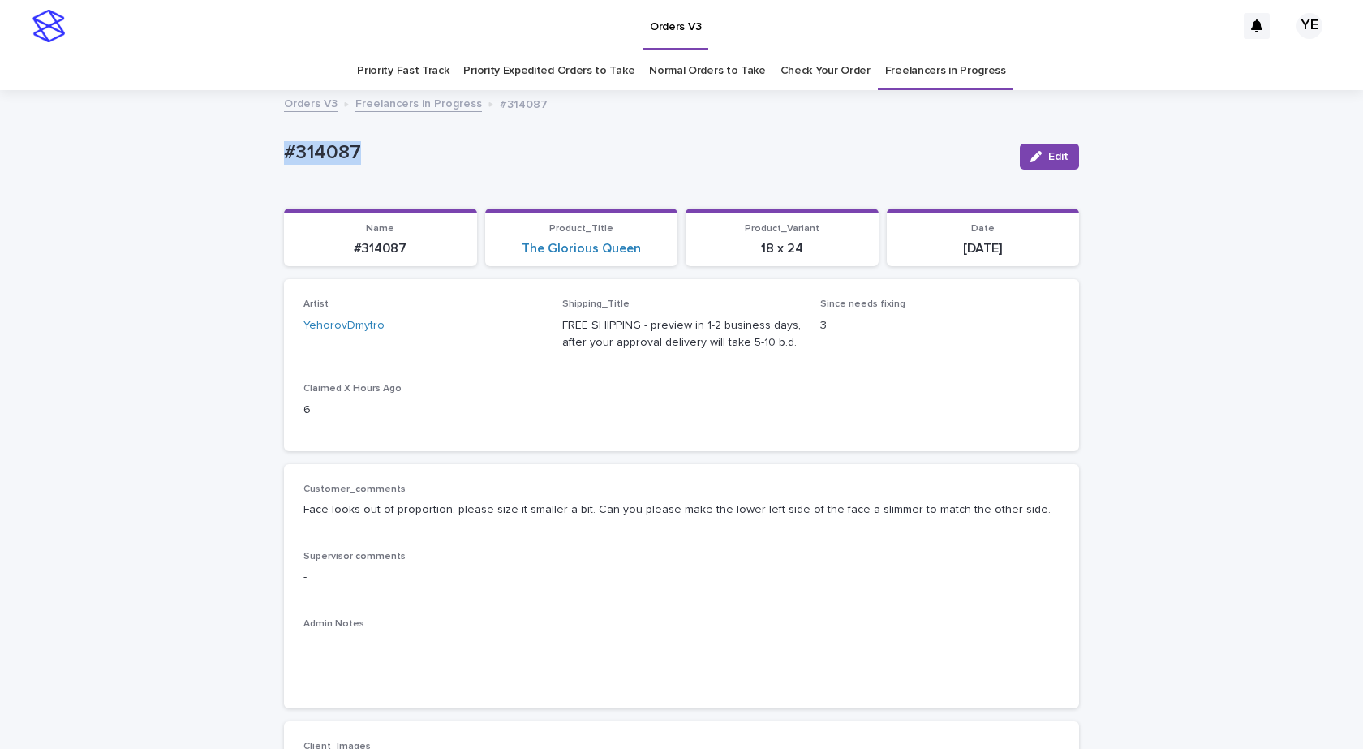
drag, startPoint x: 316, startPoint y: 157, endPoint x: 199, endPoint y: 138, distance: 119.2
copy p "#314087"
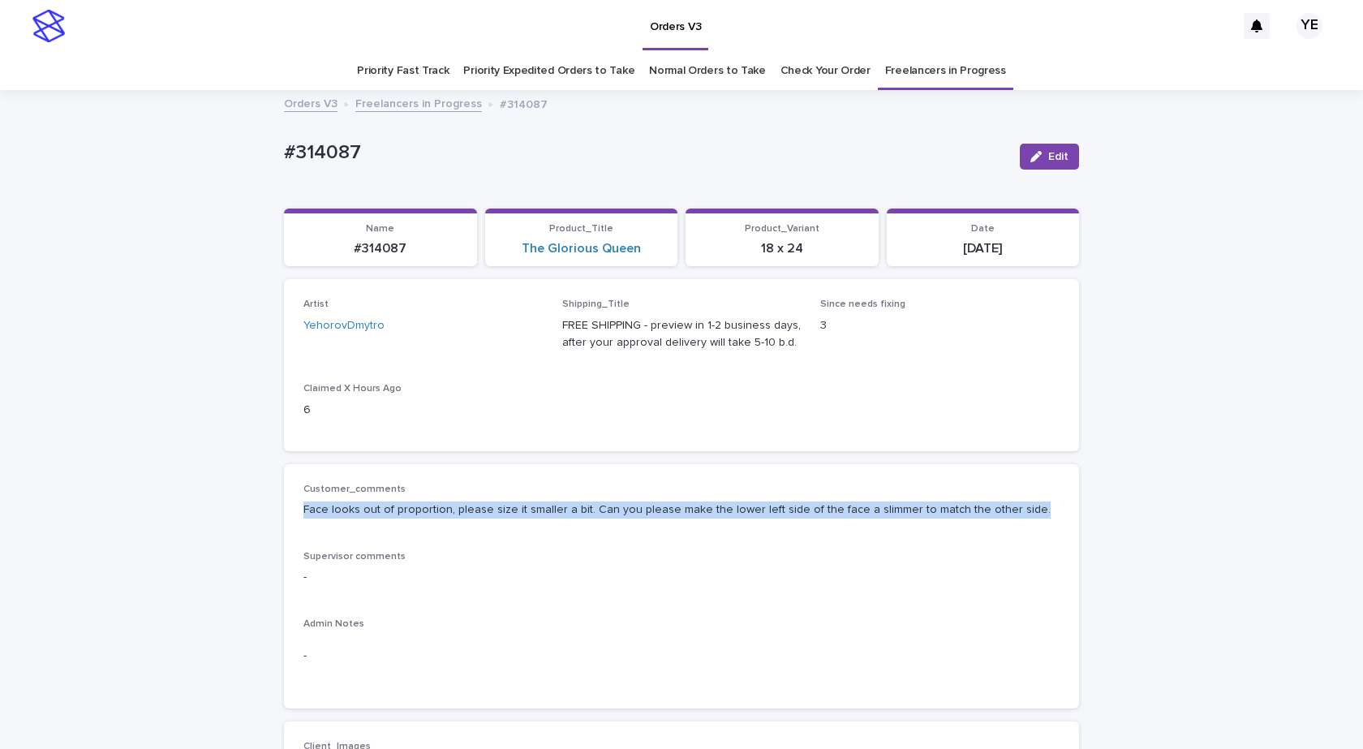
drag, startPoint x: 1026, startPoint y: 506, endPoint x: 233, endPoint y: 518, distance: 793.5
copy p "Face looks out of proportion, please size it smaller a bit. Can you please make…"
click at [1051, 166] on button "Edit" at bounding box center [1049, 157] width 59 height 26
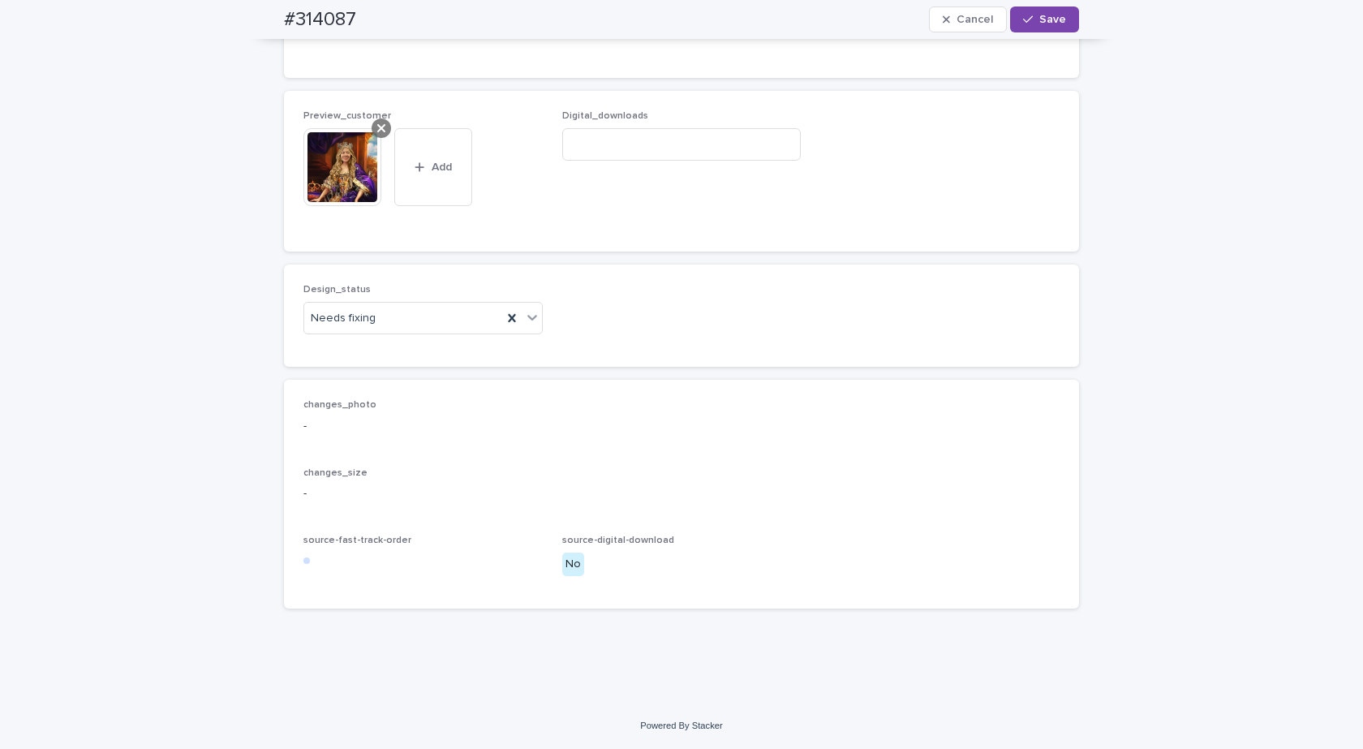
click at [377, 128] on icon at bounding box center [381, 128] width 8 height 13
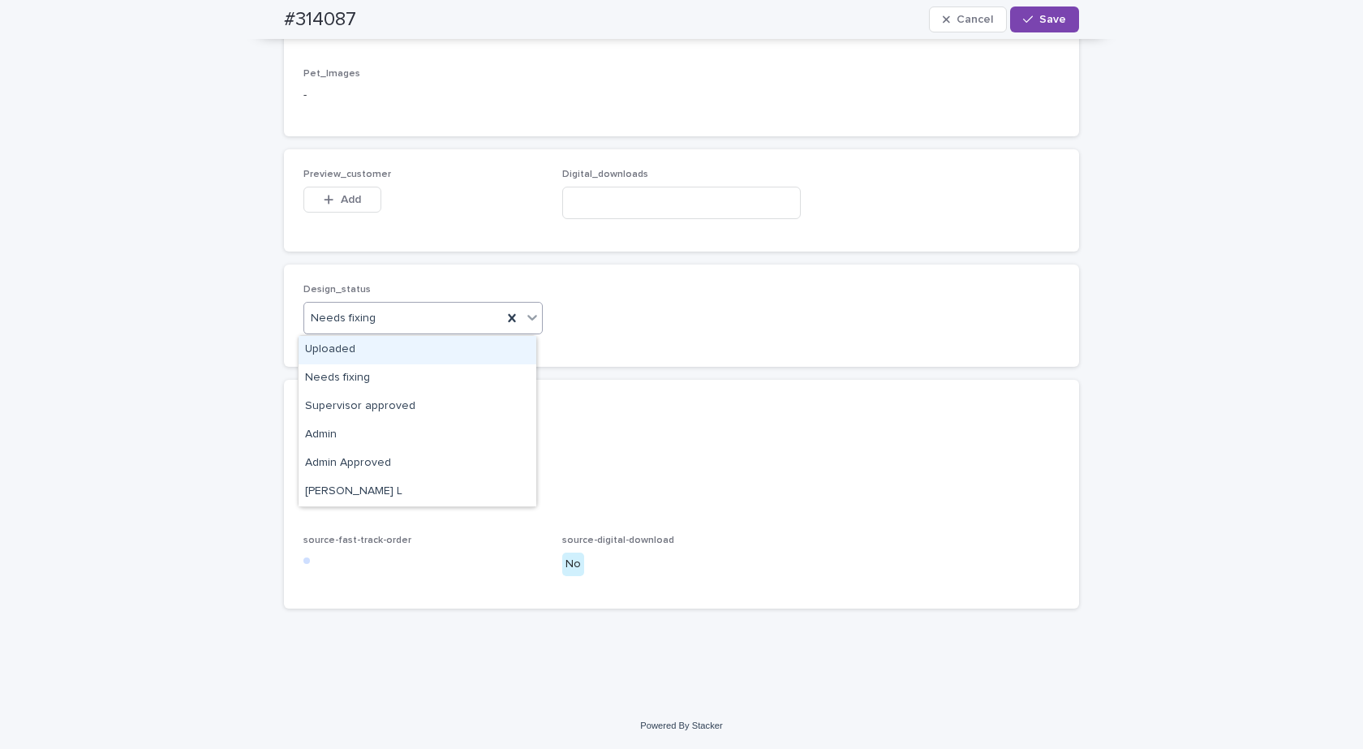
drag, startPoint x: 362, startPoint y: 329, endPoint x: 348, endPoint y: 342, distance: 18.9
click at [362, 329] on div "Needs fixing" at bounding box center [403, 318] width 198 height 27
click at [342, 346] on div "Uploaded" at bounding box center [418, 350] width 238 height 28
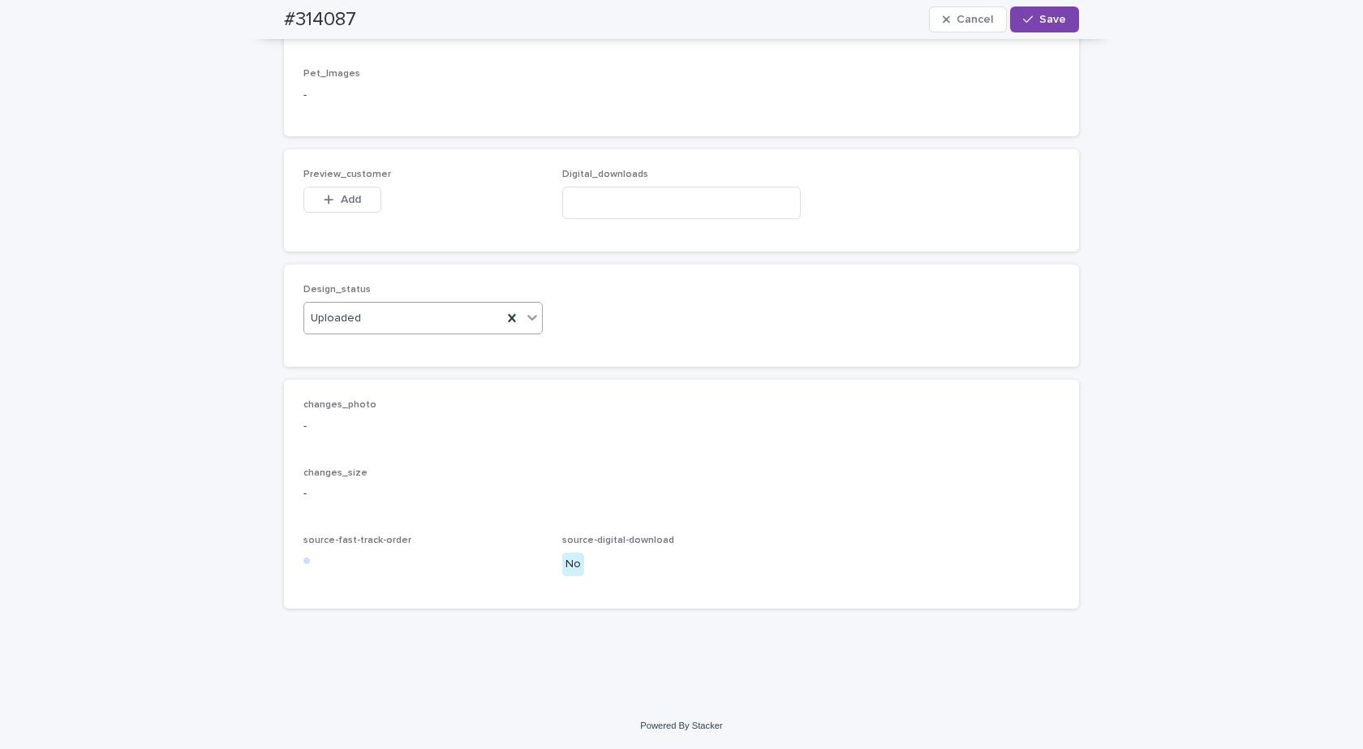
click at [337, 183] on div "Preview_customer This file cannot be opened Download File Add" at bounding box center [422, 200] width 239 height 63
click at [341, 199] on span "Add" at bounding box center [351, 199] width 20 height 11
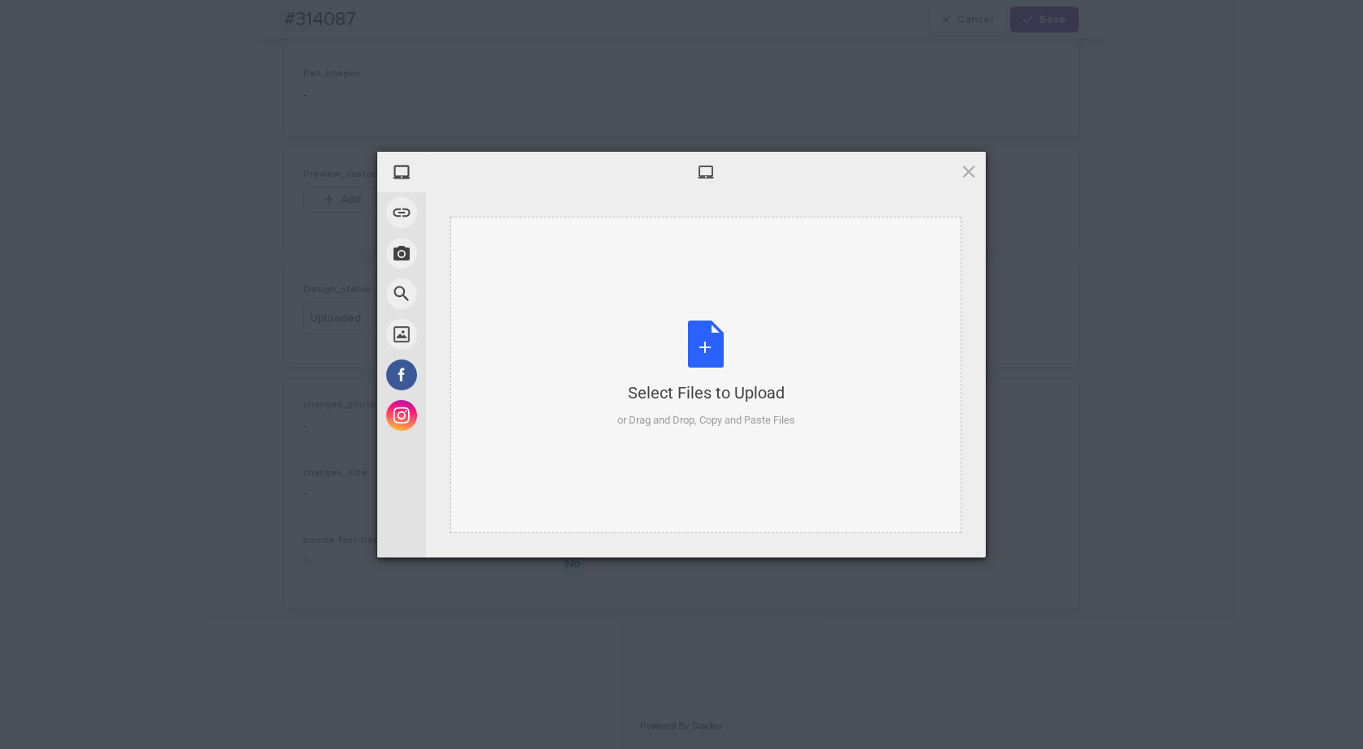
click at [716, 343] on div "Select Files to Upload or Drag and Drop, Copy and Paste Files" at bounding box center [706, 374] width 178 height 108
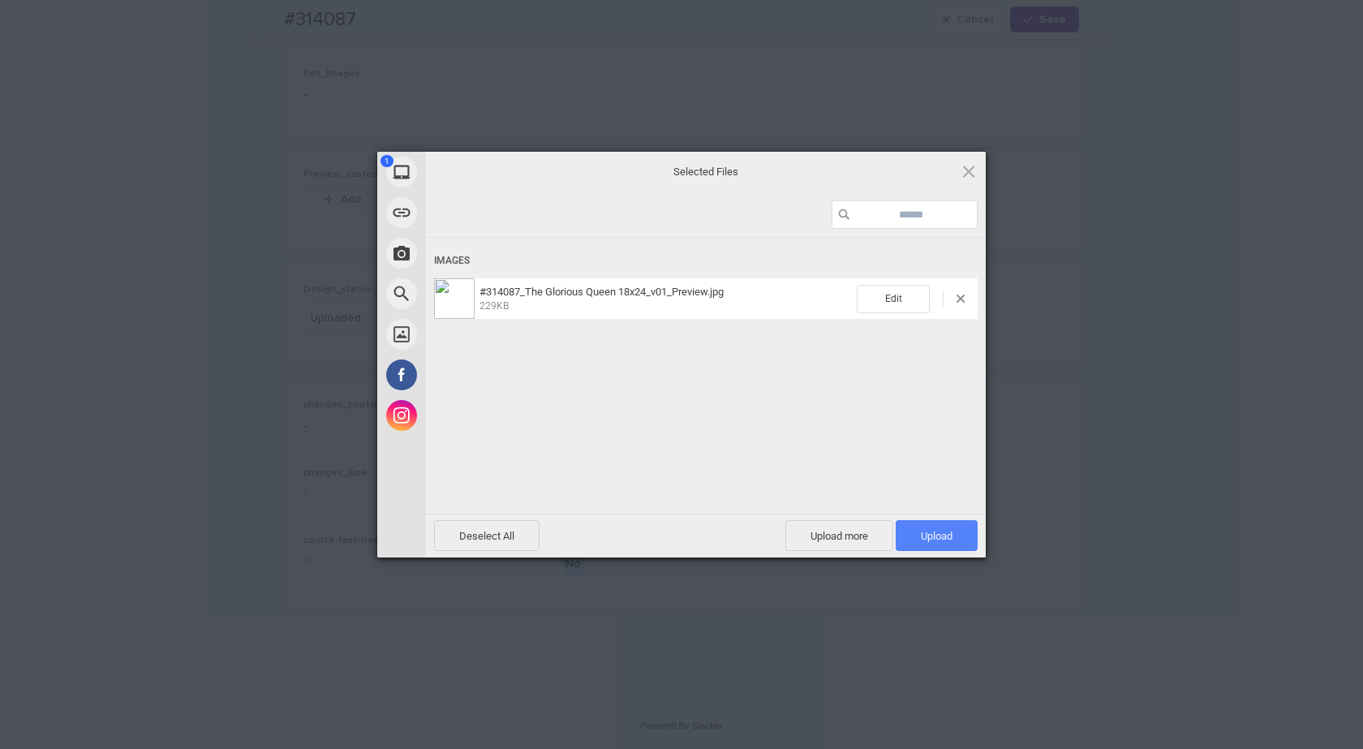
click at [913, 535] on span "Upload 1" at bounding box center [937, 535] width 82 height 31
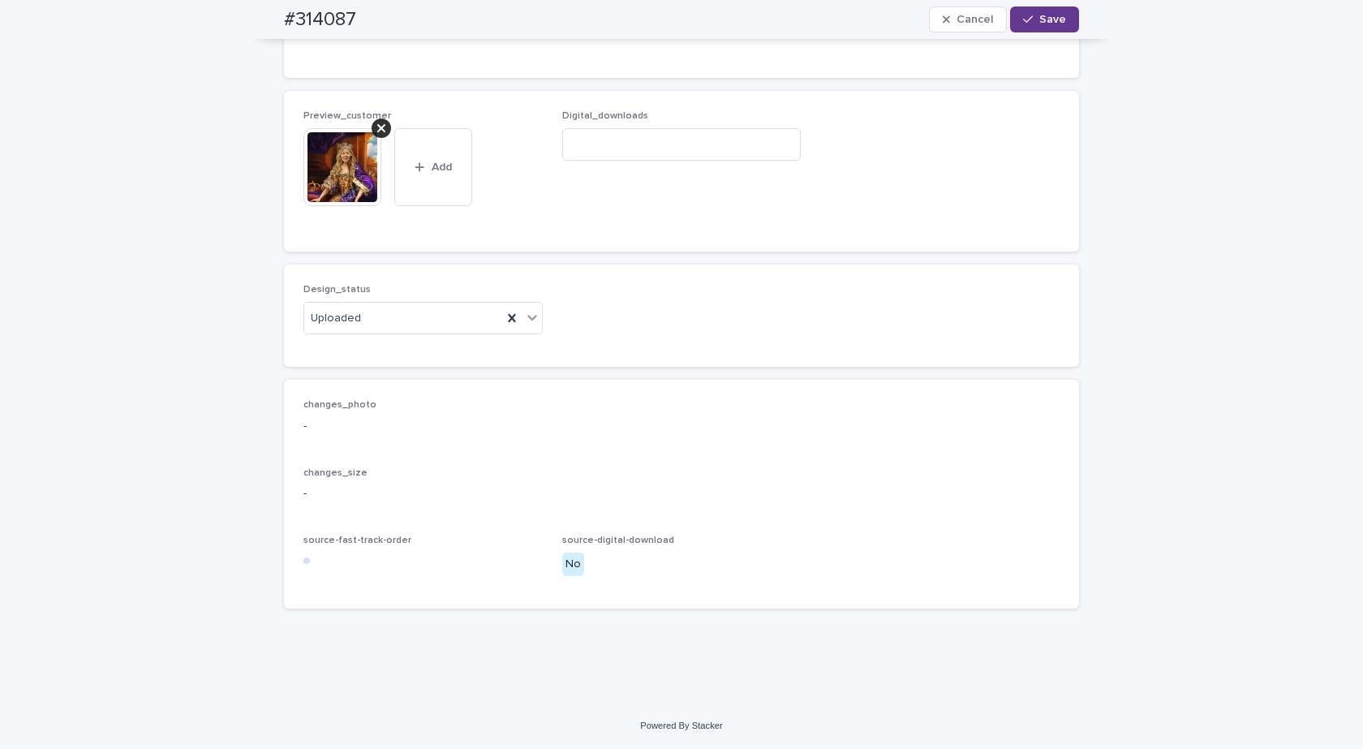
click at [1046, 11] on button "Save" at bounding box center [1044, 19] width 69 height 26
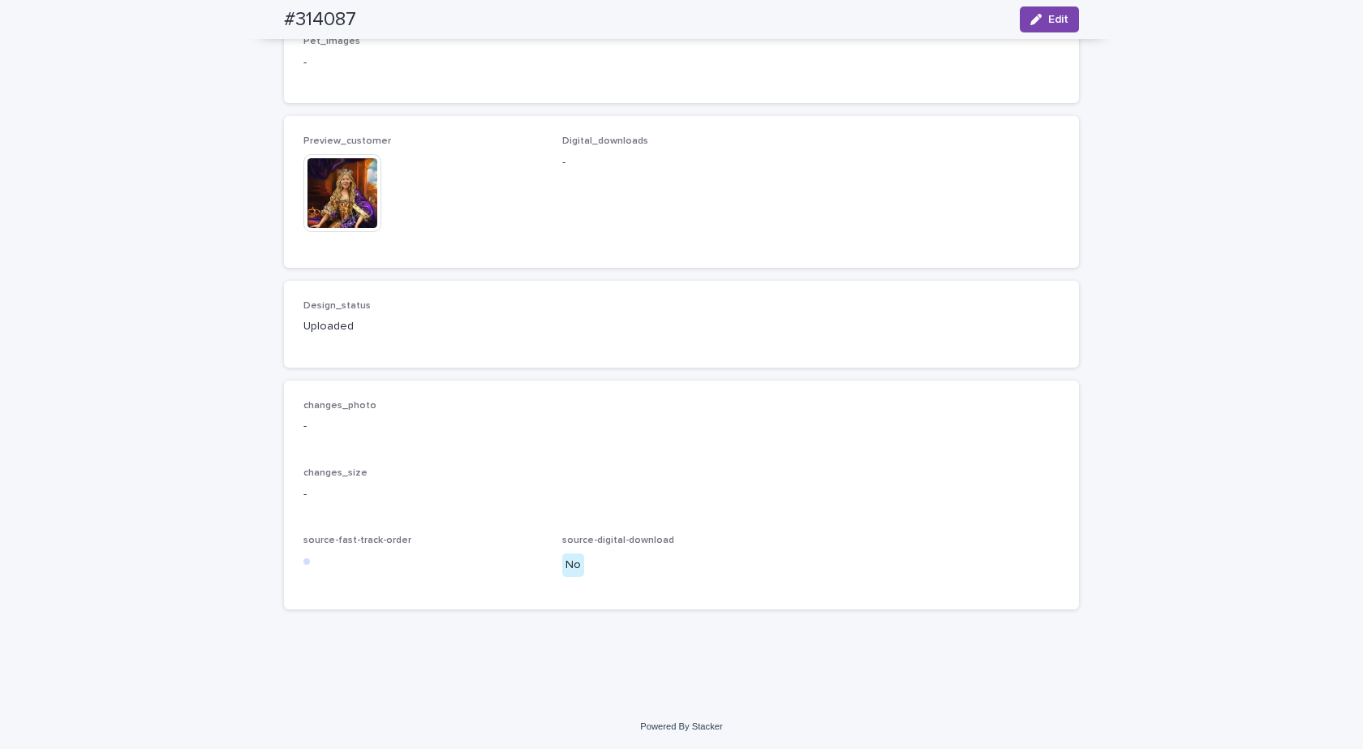
click at [349, 217] on img at bounding box center [342, 193] width 78 height 78
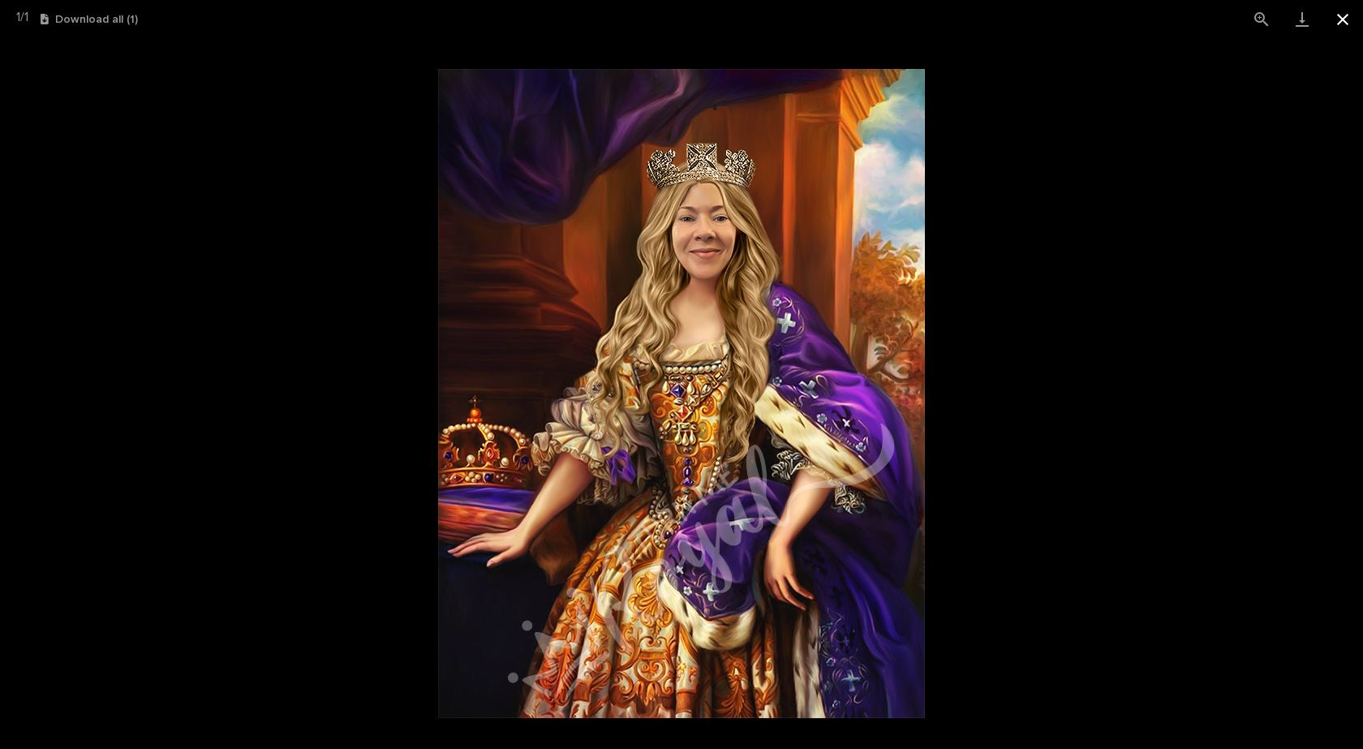
click at [1342, 19] on button "Close gallery" at bounding box center [1342, 19] width 41 height 38
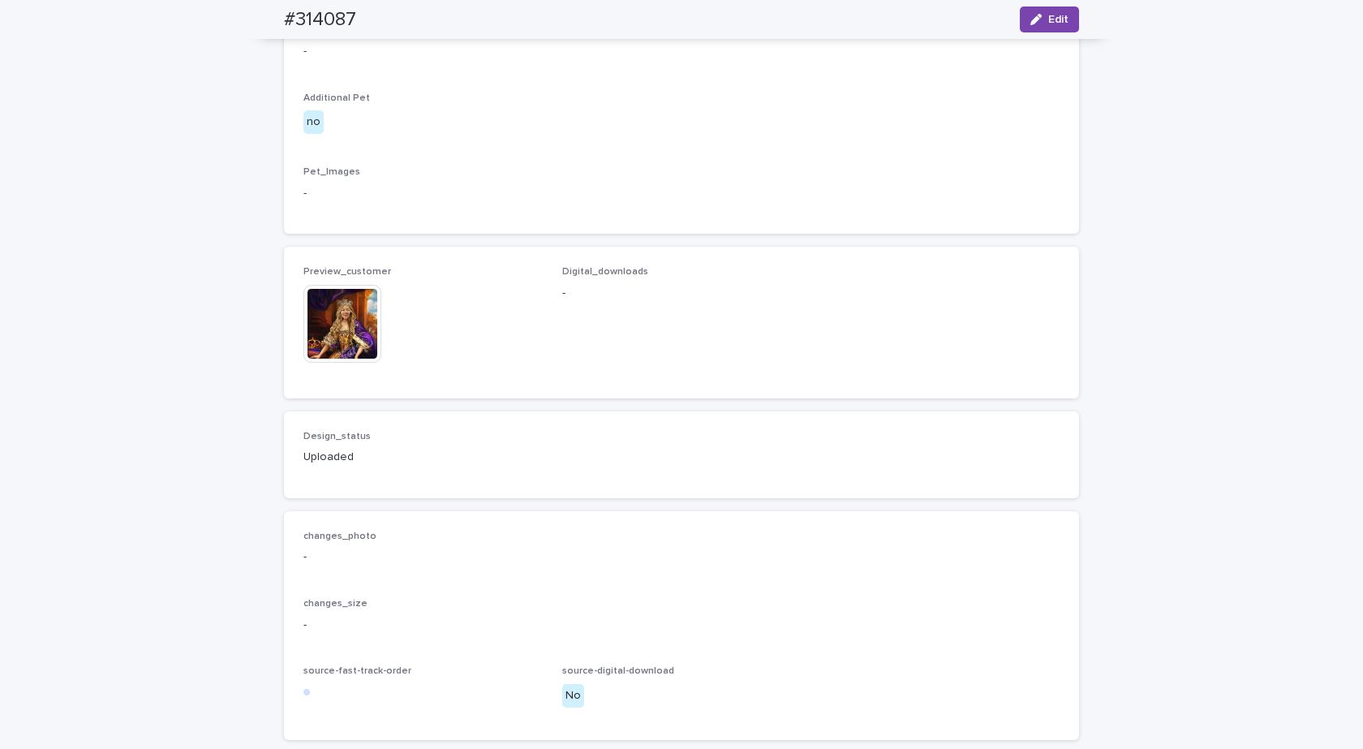
scroll to position [836, 0]
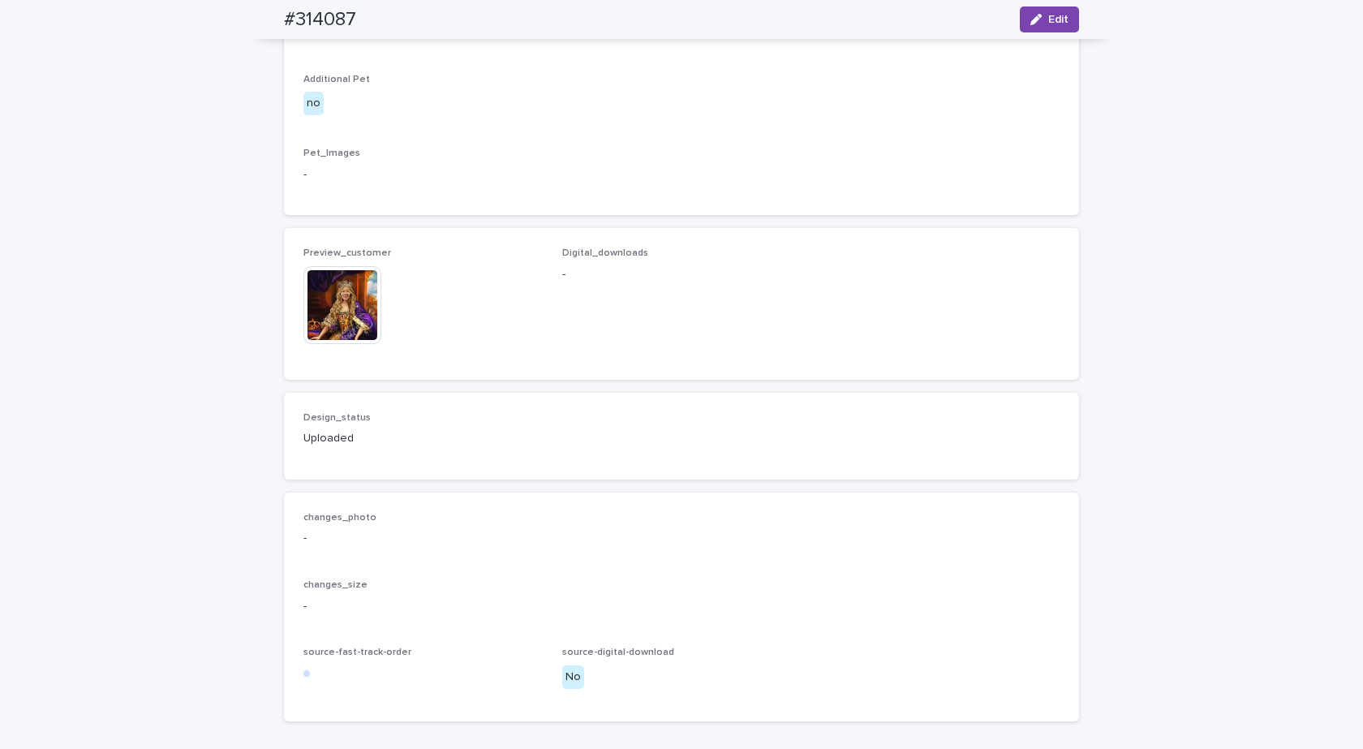
click at [320, 344] on img at bounding box center [342, 305] width 78 height 78
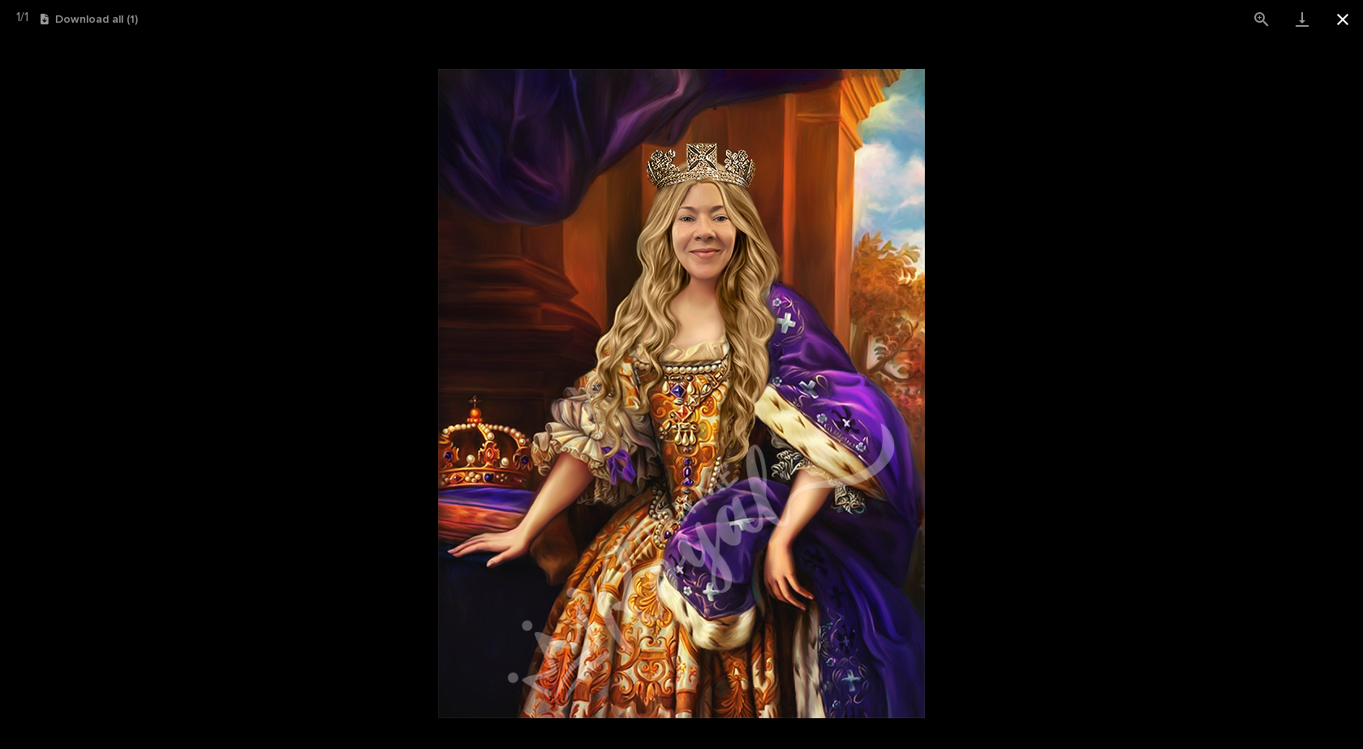
click at [1339, 23] on button "Close gallery" at bounding box center [1342, 19] width 41 height 38
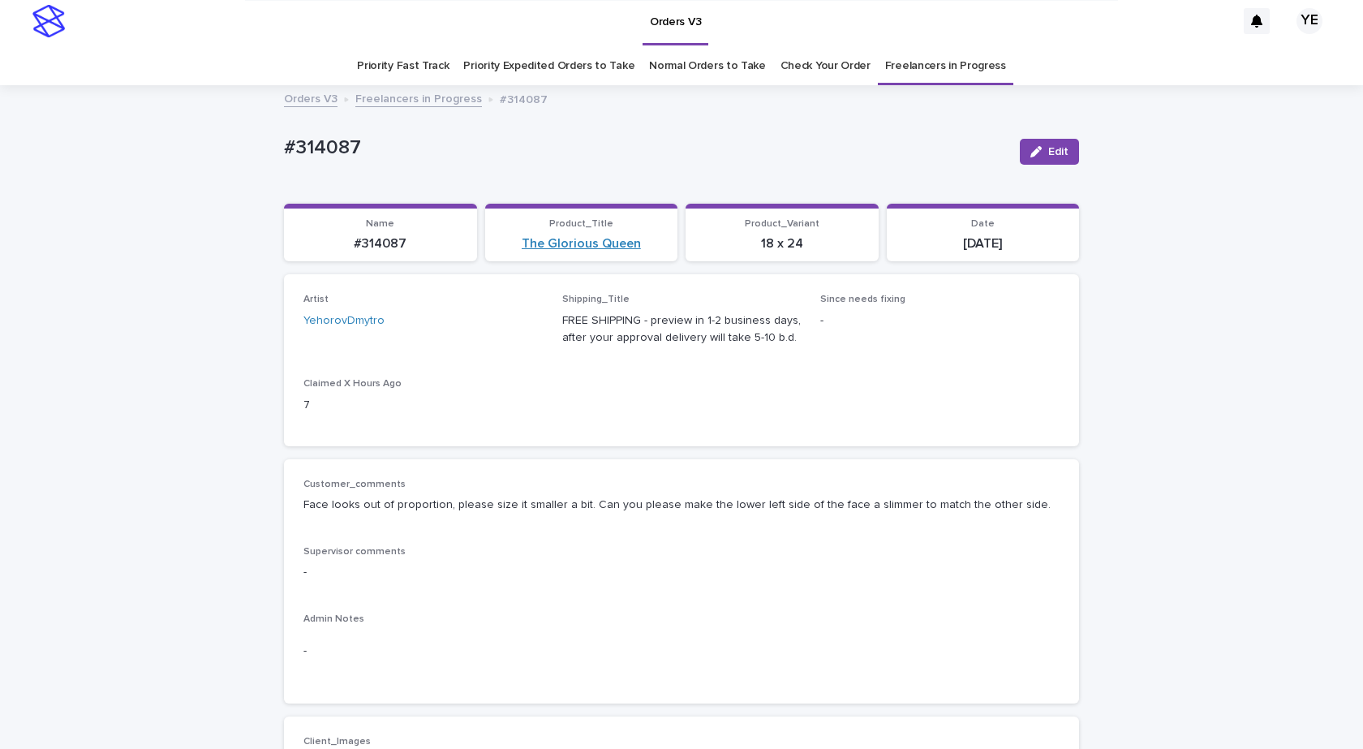
scroll to position [0, 0]
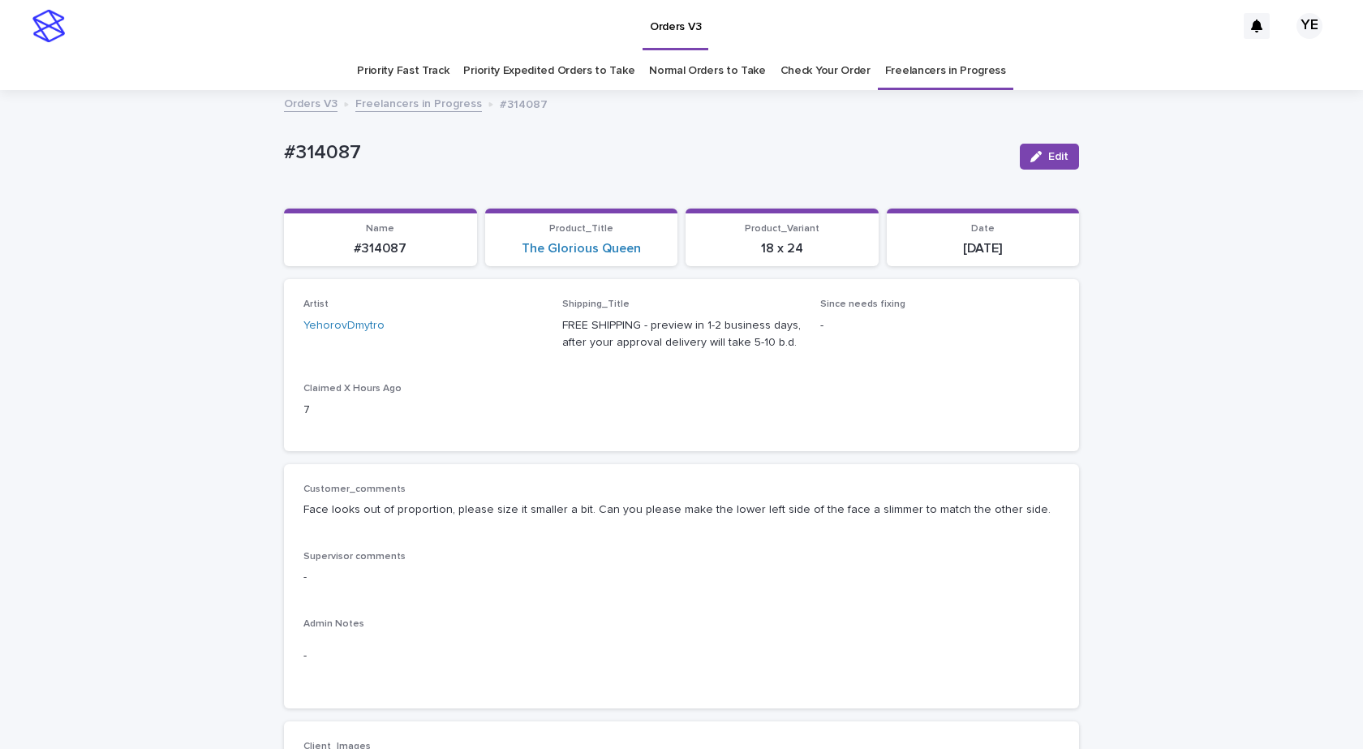
click at [408, 101] on link "Freelancers in Progress" at bounding box center [418, 102] width 127 height 19
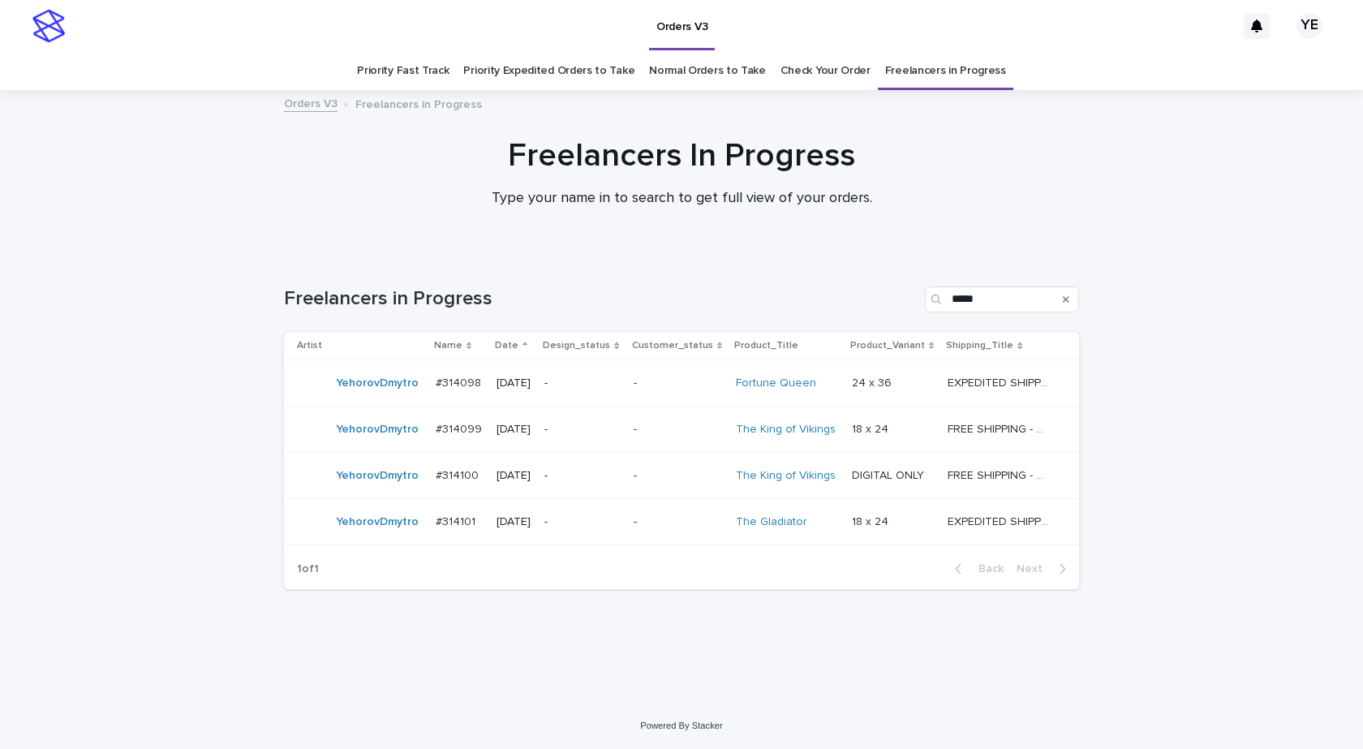
click at [388, 394] on div "YehorovDmytro" at bounding box center [377, 383] width 83 height 27
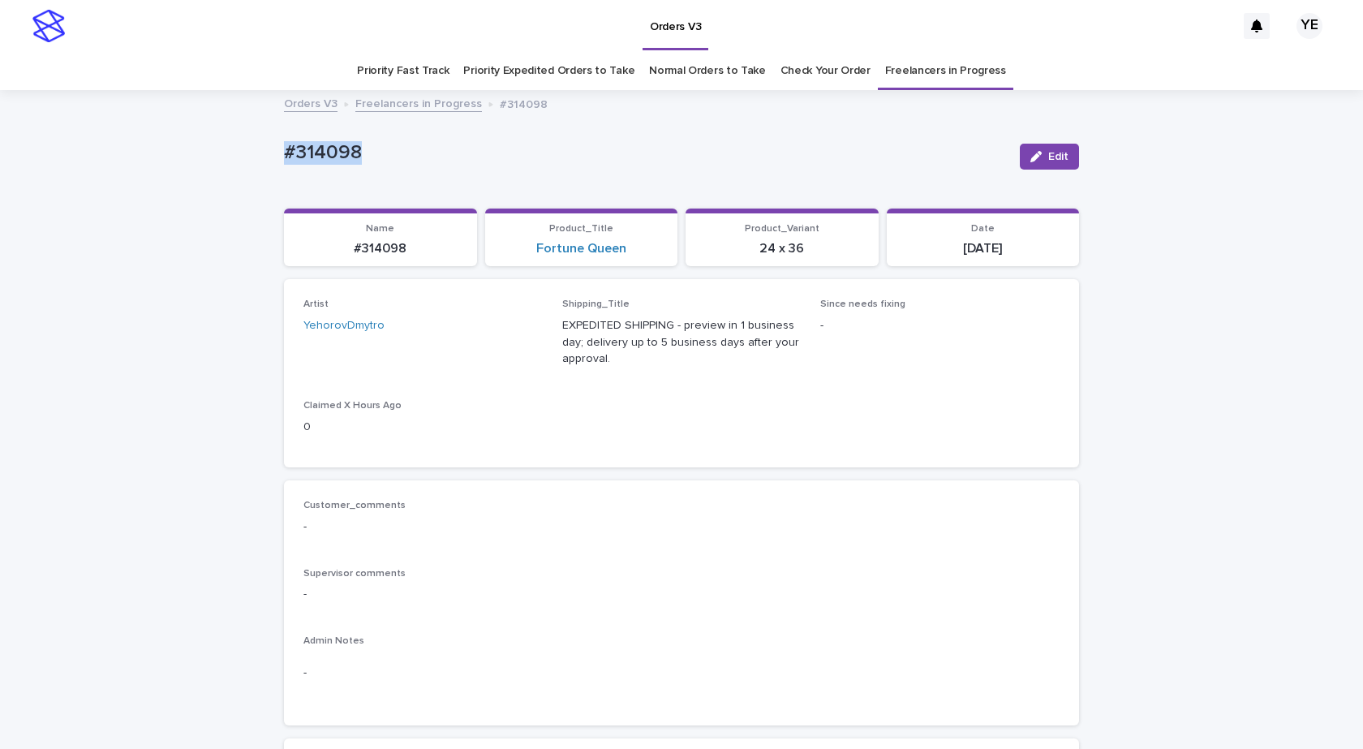
drag, startPoint x: 398, startPoint y: 157, endPoint x: 215, endPoint y: 166, distance: 182.8
copy p "#314098"
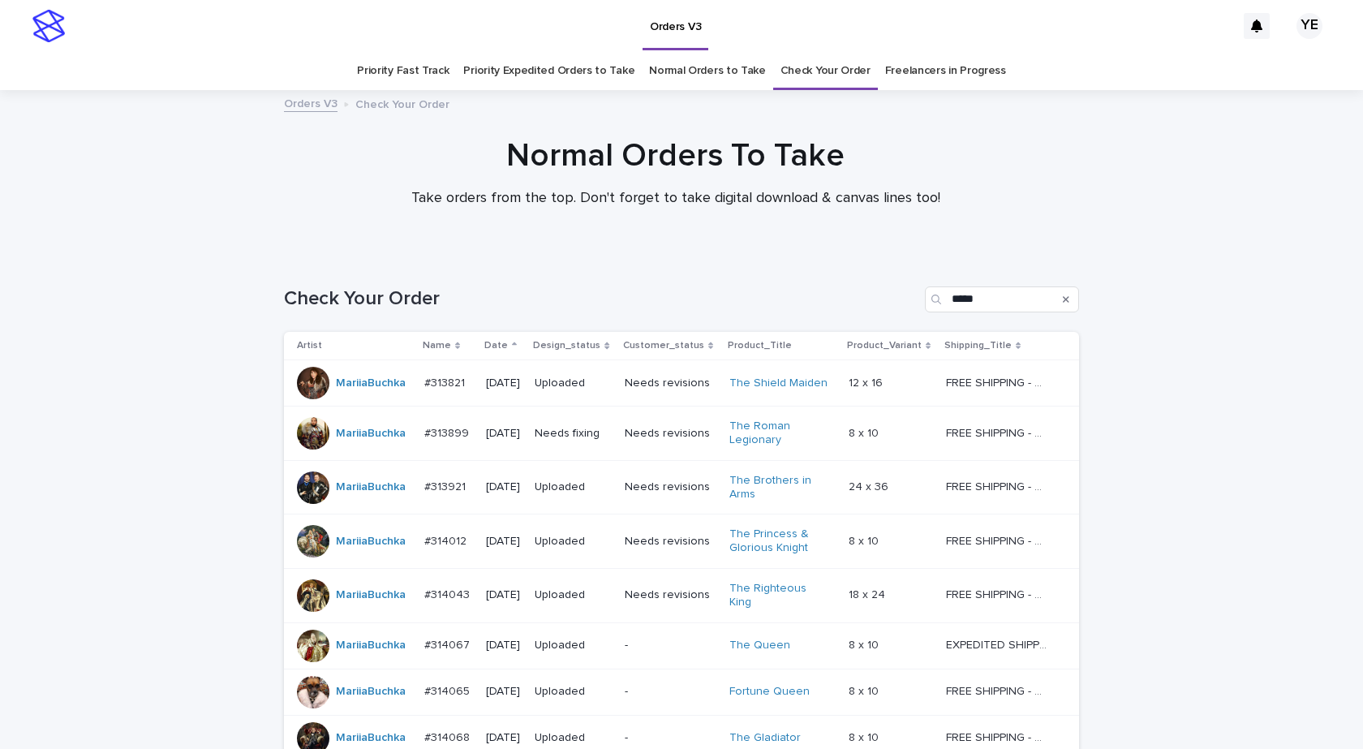
scroll to position [667, 0]
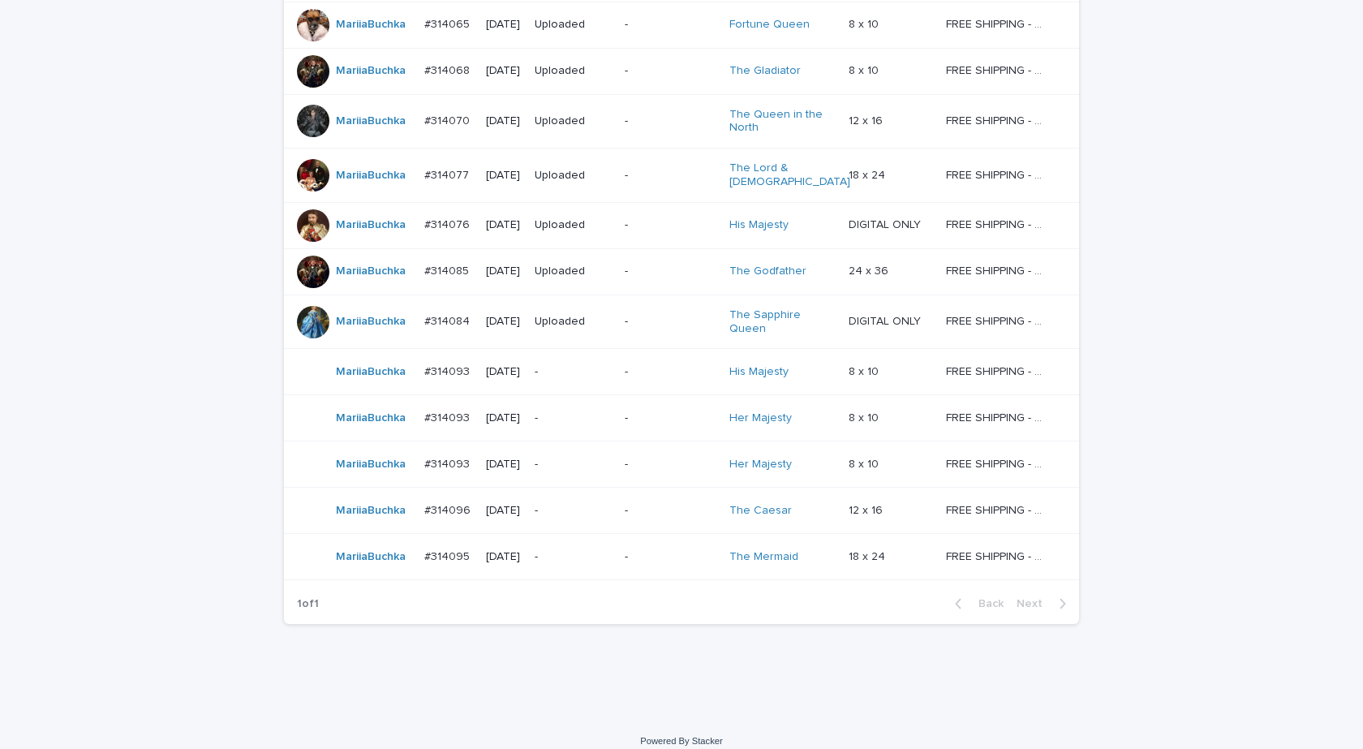
click at [376, 366] on div "MariiaBuchka" at bounding box center [371, 372] width 70 height 27
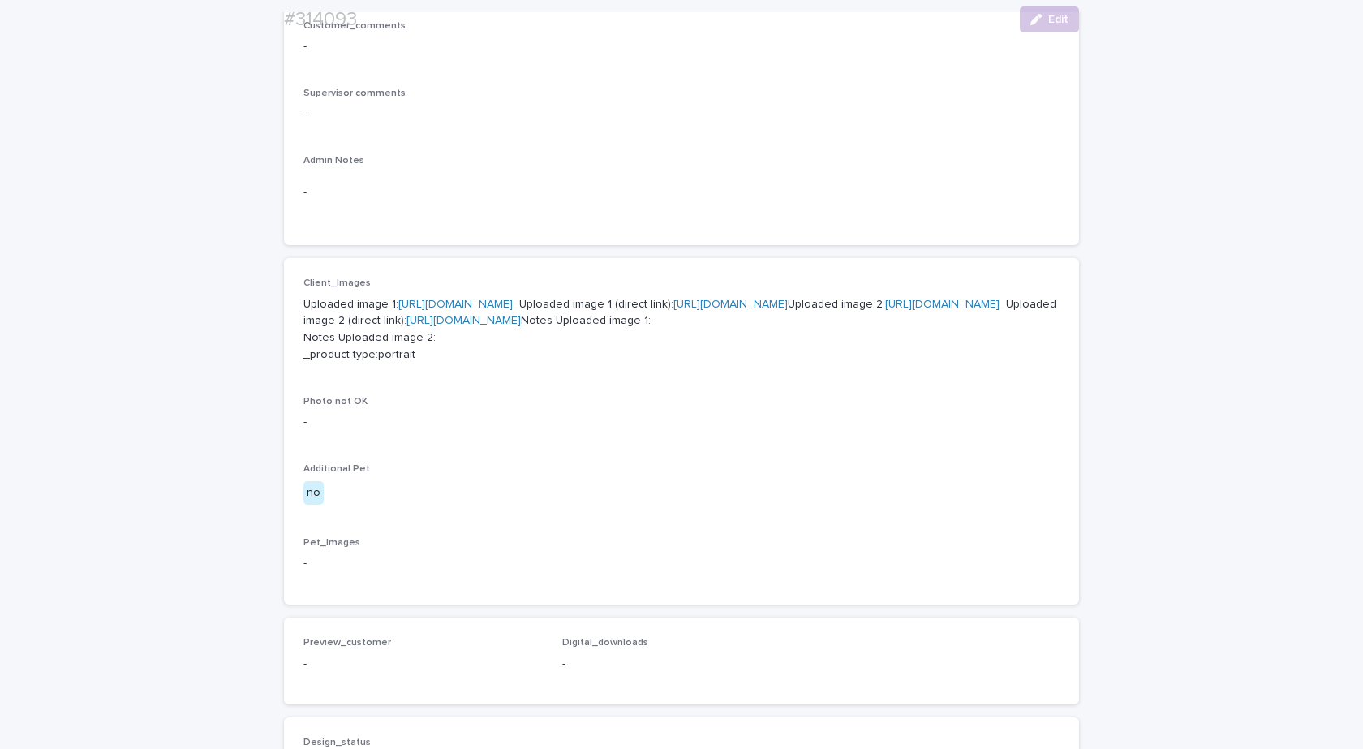
scroll to position [487, 0]
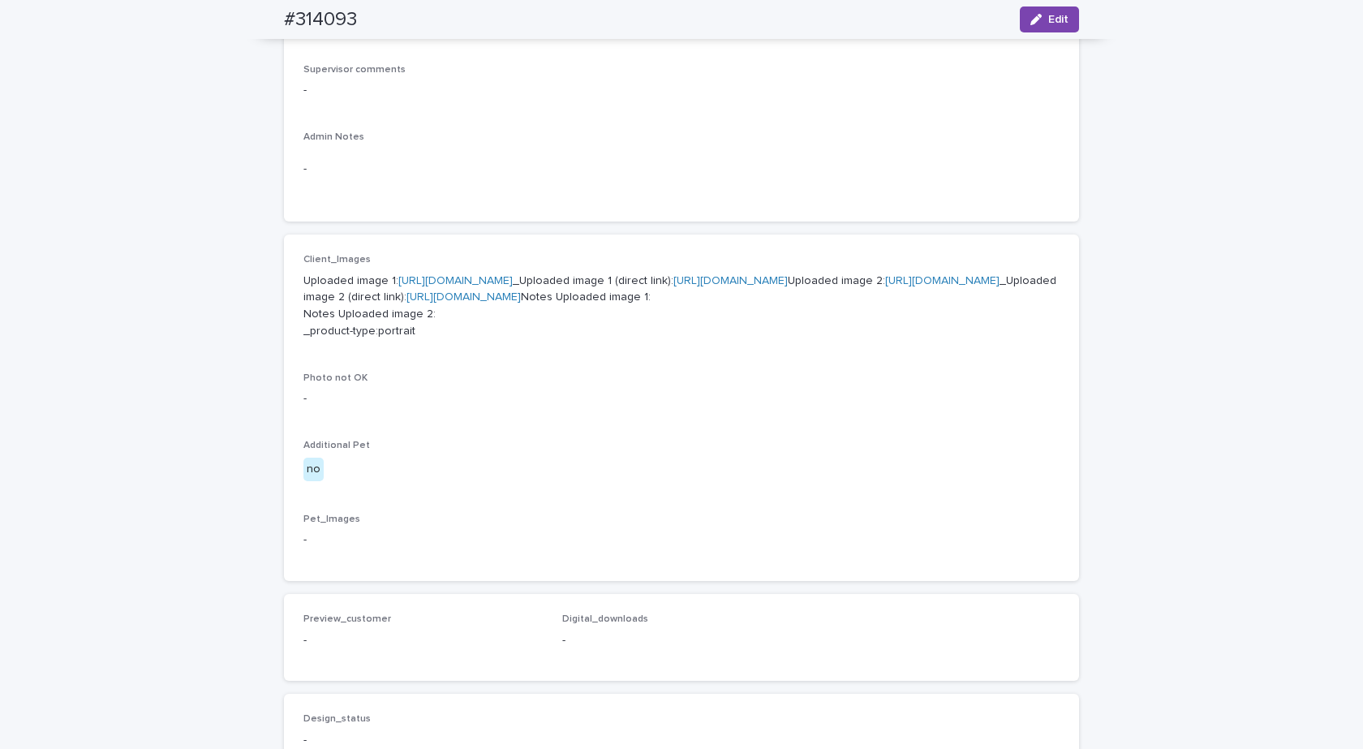
click at [485, 281] on link "https://cdn.shopify.com-uploadkit.app/s/files/1/0033/4807/0511/files/download.h…" at bounding box center [455, 280] width 114 height 11
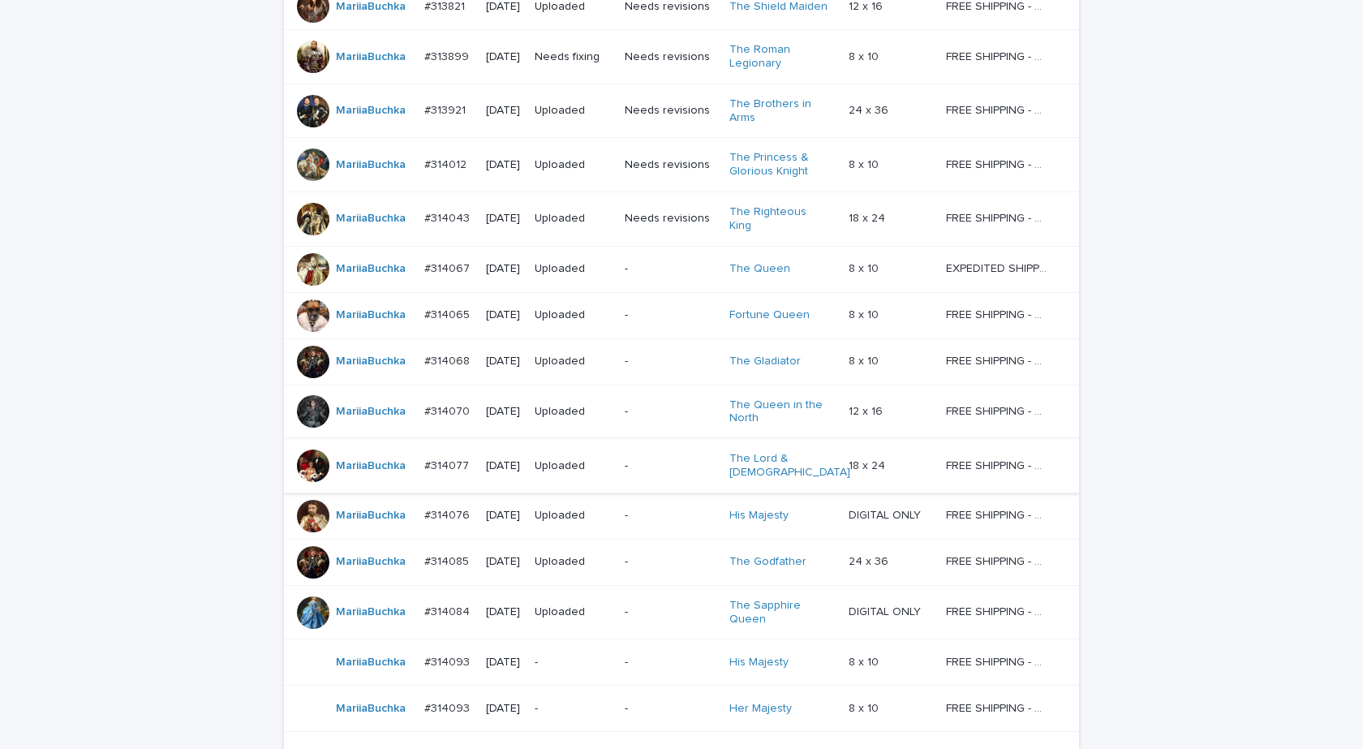
scroll to position [667, 0]
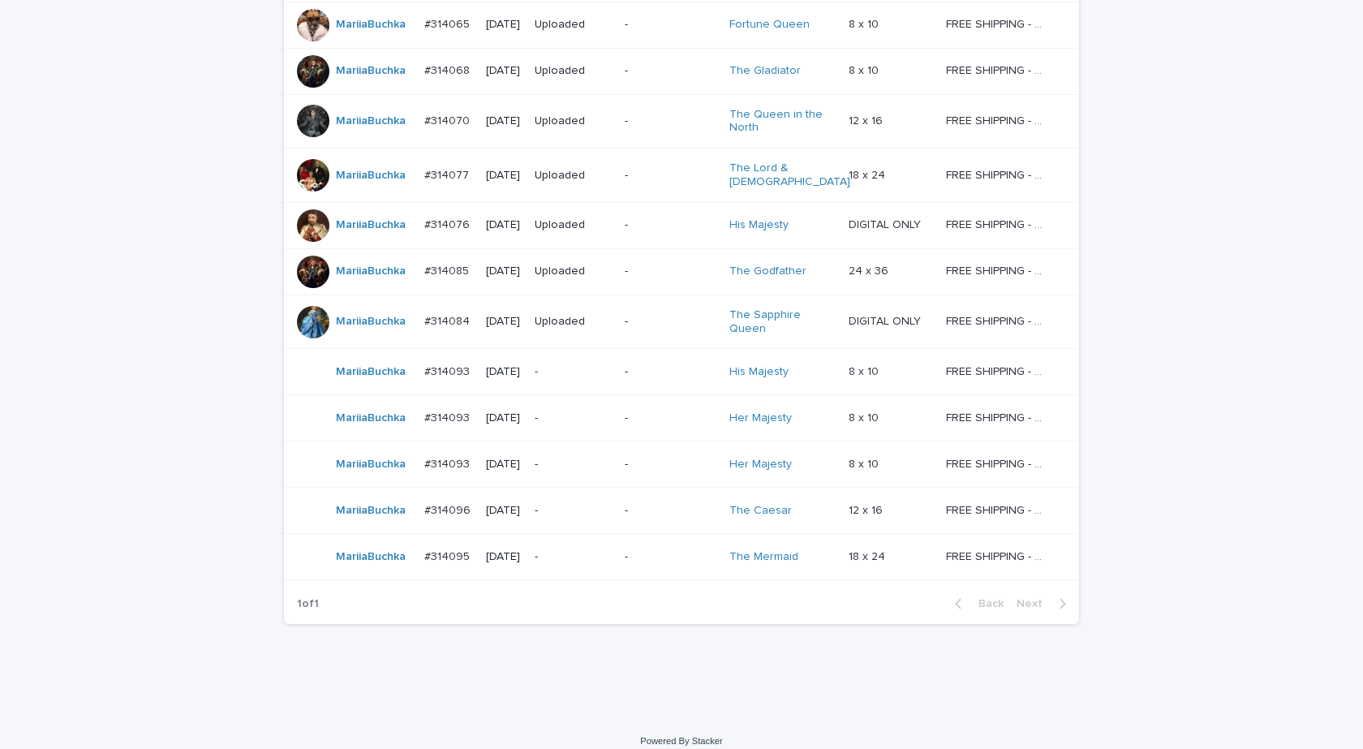
click at [371, 418] on div "MariiaBuchka" at bounding box center [354, 418] width 114 height 32
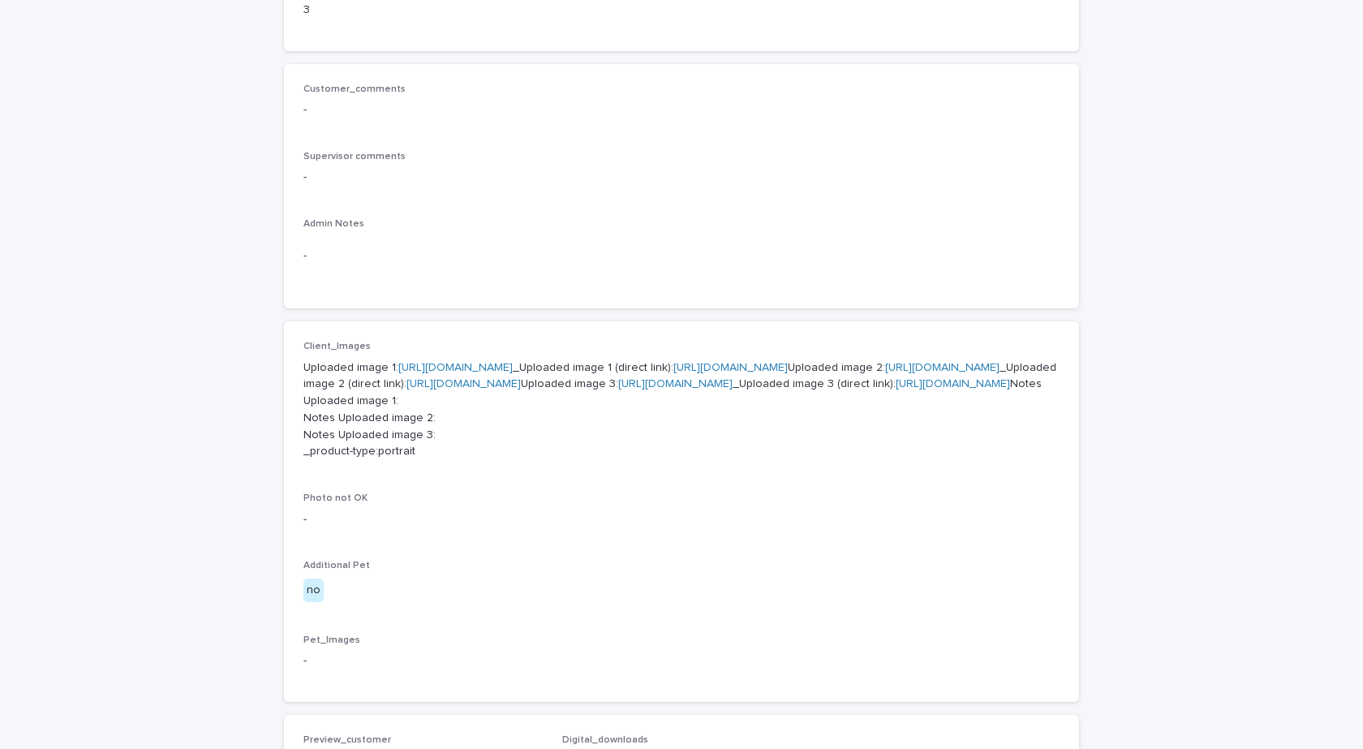
scroll to position [487, 0]
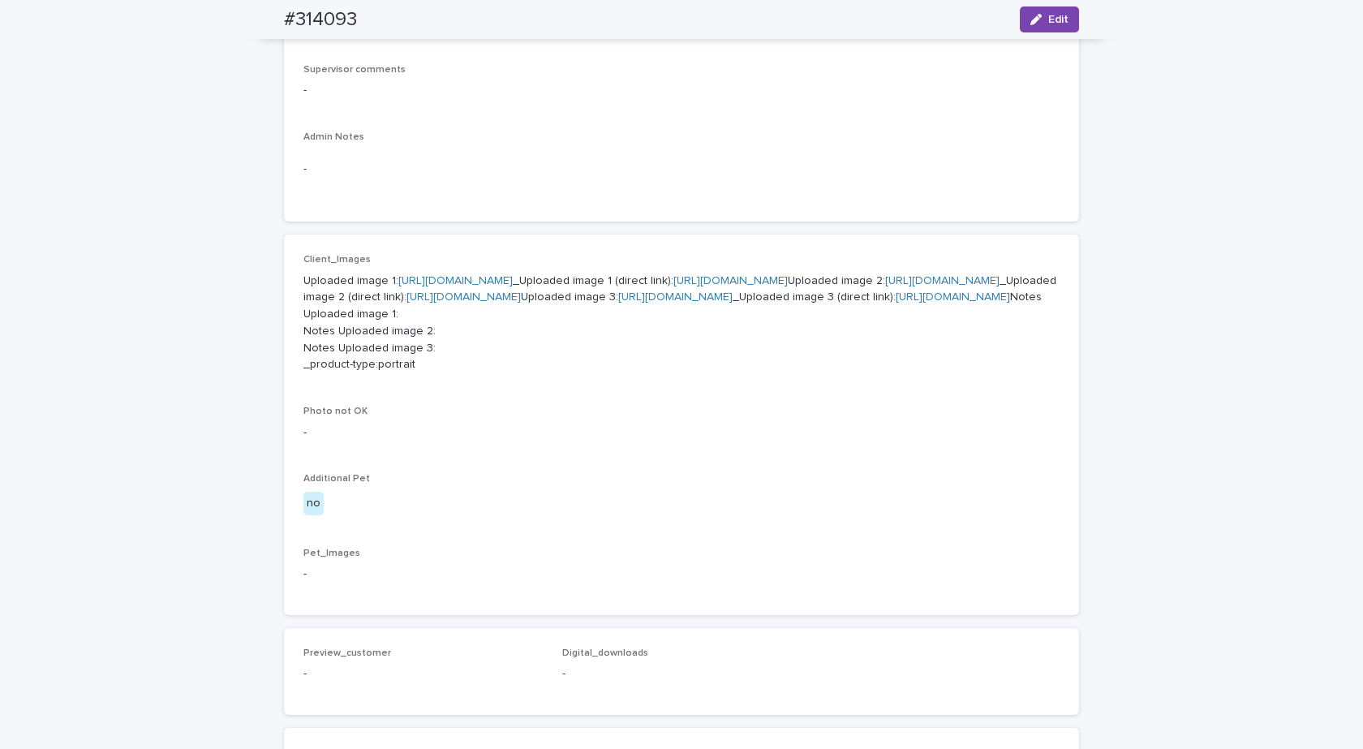
click at [466, 287] on p "Uploaded image 1: https://cdn.shopify.com-uploadkit.app/s/files/1/0033/4807/051…" at bounding box center [681, 323] width 756 height 101
click at [469, 280] on link "https://cdn.shopify.com-uploadkit.app/s/files/1/0033/4807/0511/files/download.h…" at bounding box center [455, 280] width 114 height 11
click at [885, 286] on link "https://cdn.shopify.com-uploadkit.app/s/files/1/0033/4807/0511/files/download.h…" at bounding box center [942, 280] width 114 height 11
click at [618, 303] on link "https://cdn.shopify.com-uploadkit.app/s/files/1/0033/4807/0511/files/download.h…" at bounding box center [675, 296] width 114 height 11
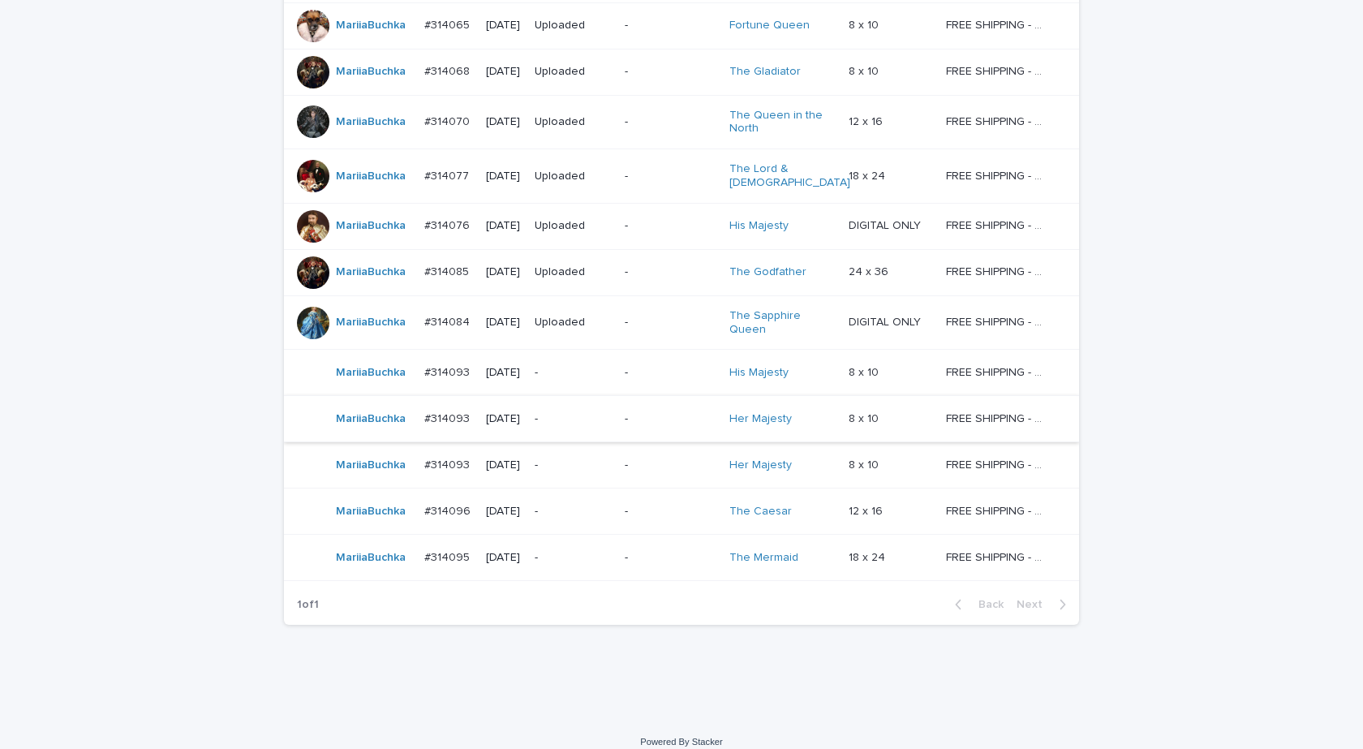
scroll to position [667, 0]
click at [387, 468] on td "MariiaBuchka" at bounding box center [351, 464] width 134 height 46
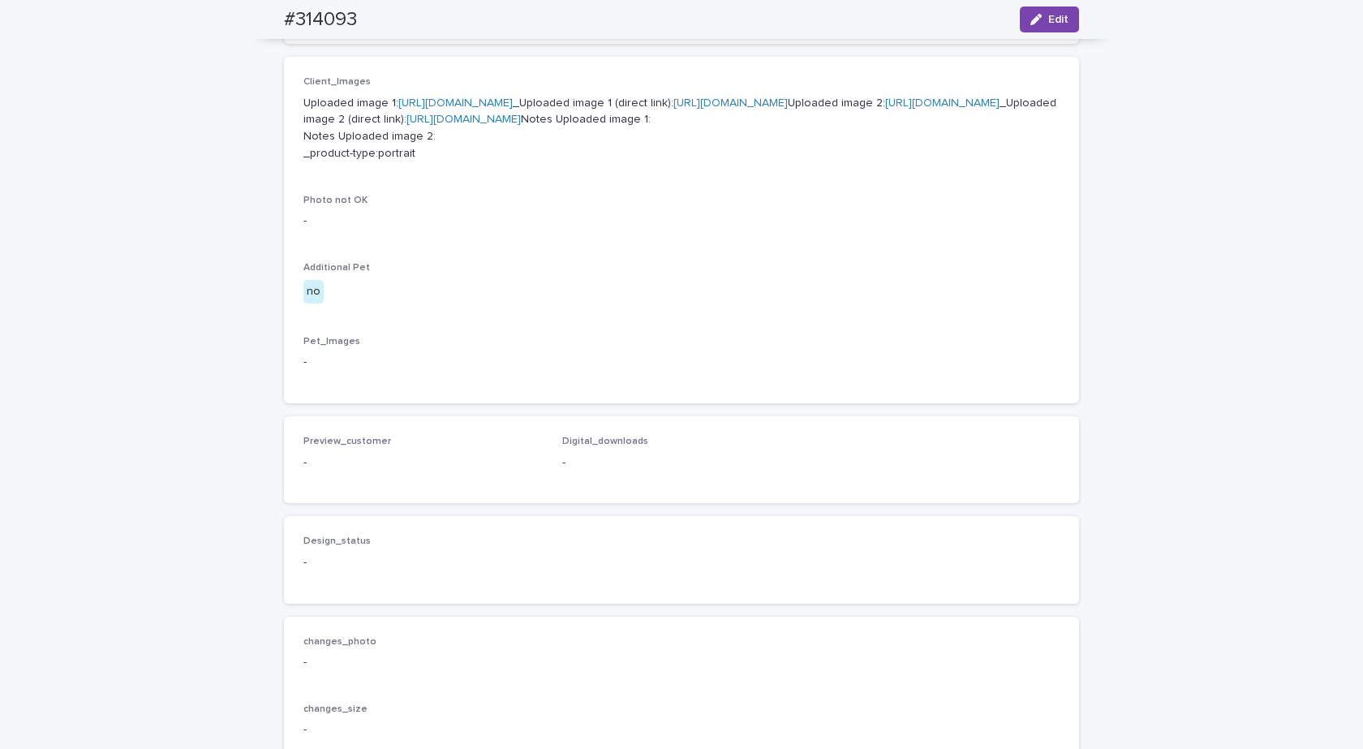
scroll to position [568, 0]
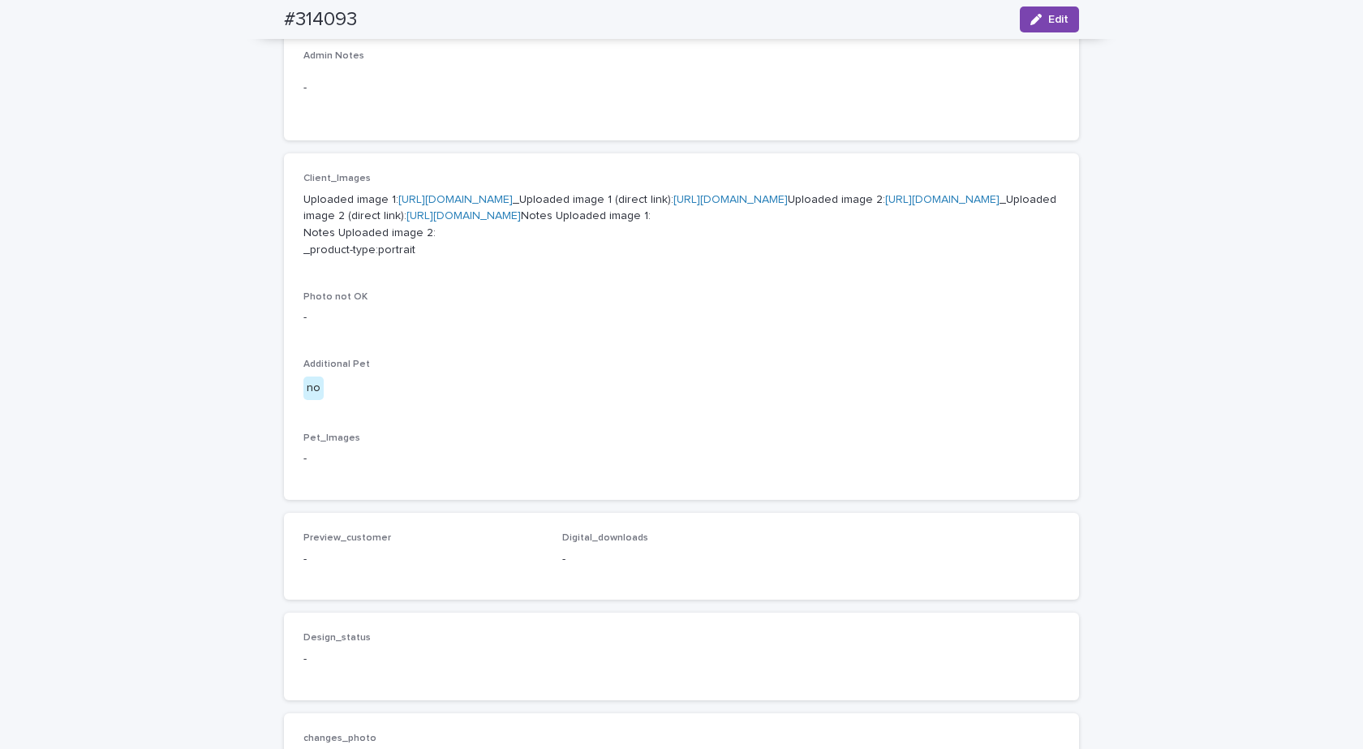
click at [462, 202] on link "https://cdn.shopify.com-uploadkit.app/s/files/1/0033/4807/0511/files/download.h…" at bounding box center [455, 199] width 114 height 11
click at [885, 205] on link "https://cdn.shopify.com-uploadkit.app/s/files/1/0033/4807/0511/files/download.h…" at bounding box center [942, 199] width 114 height 11
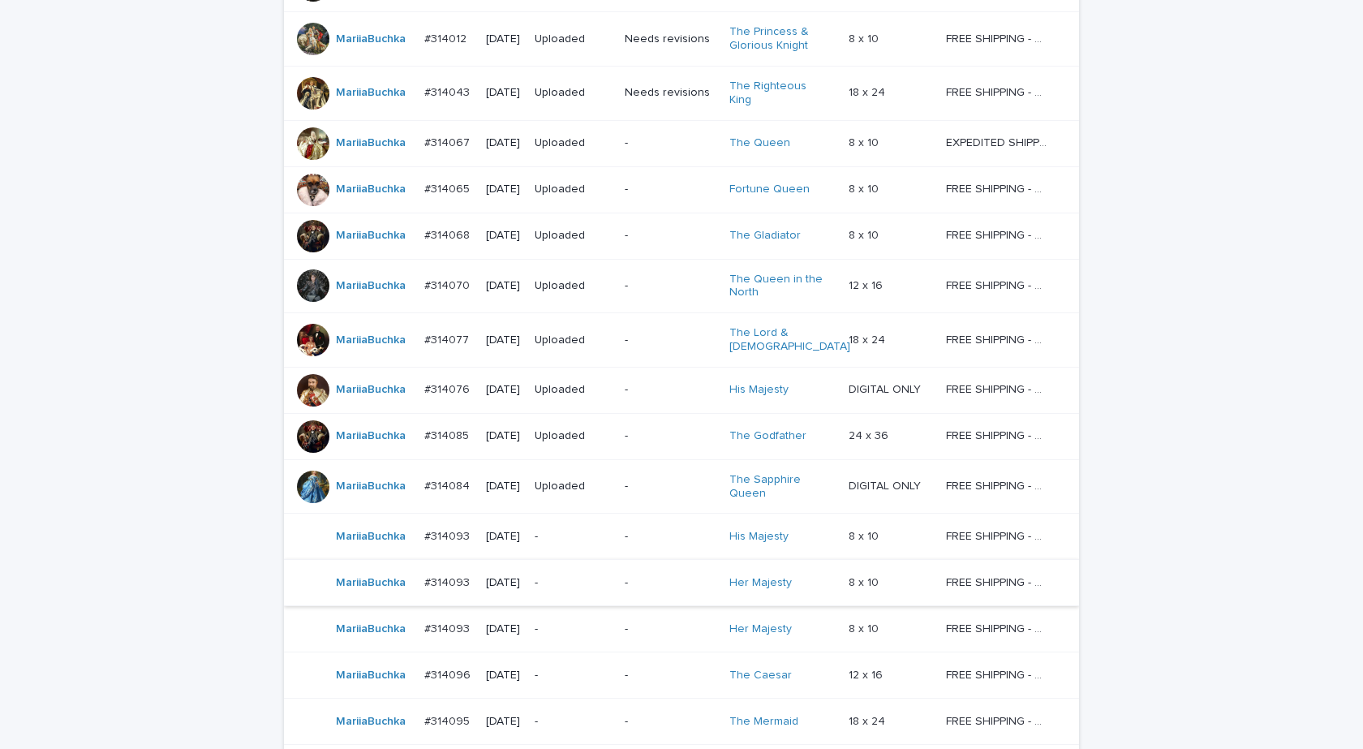
scroll to position [667, 0]
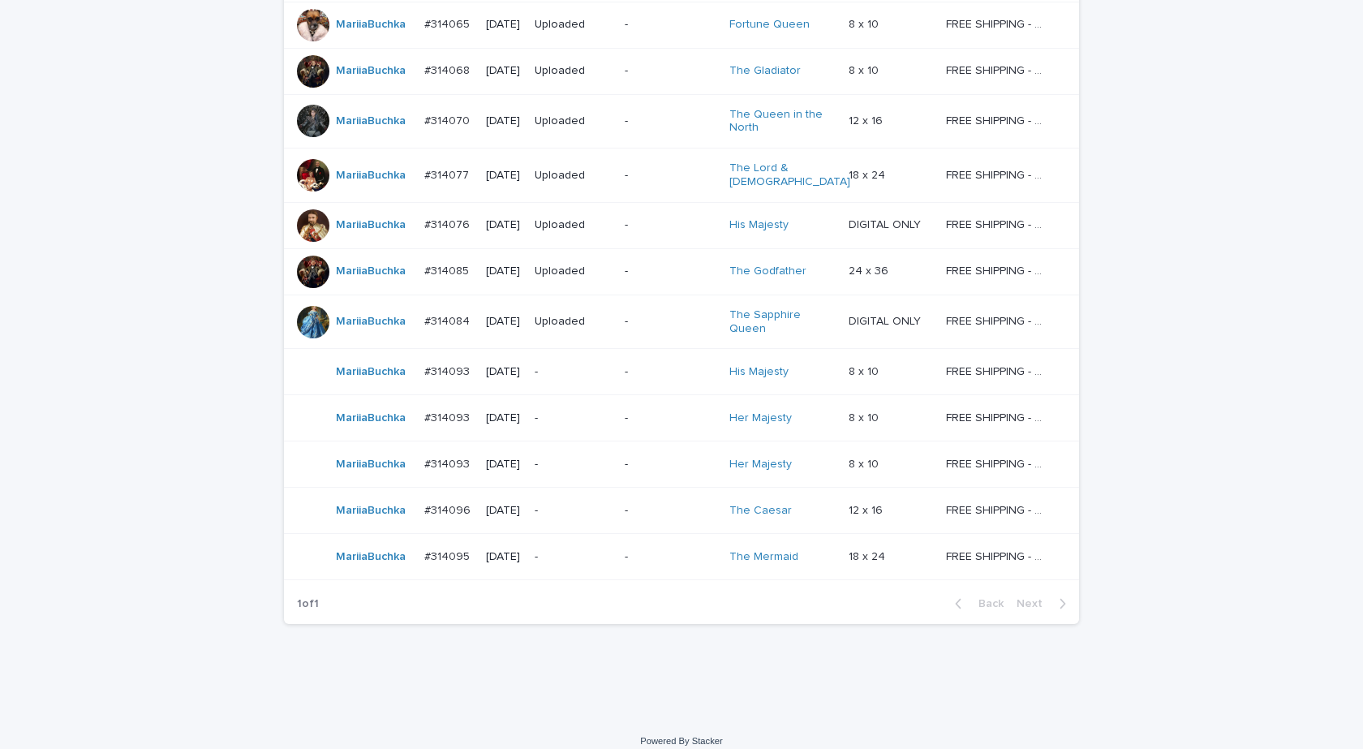
click at [360, 514] on td "MariiaBuchka" at bounding box center [351, 511] width 134 height 46
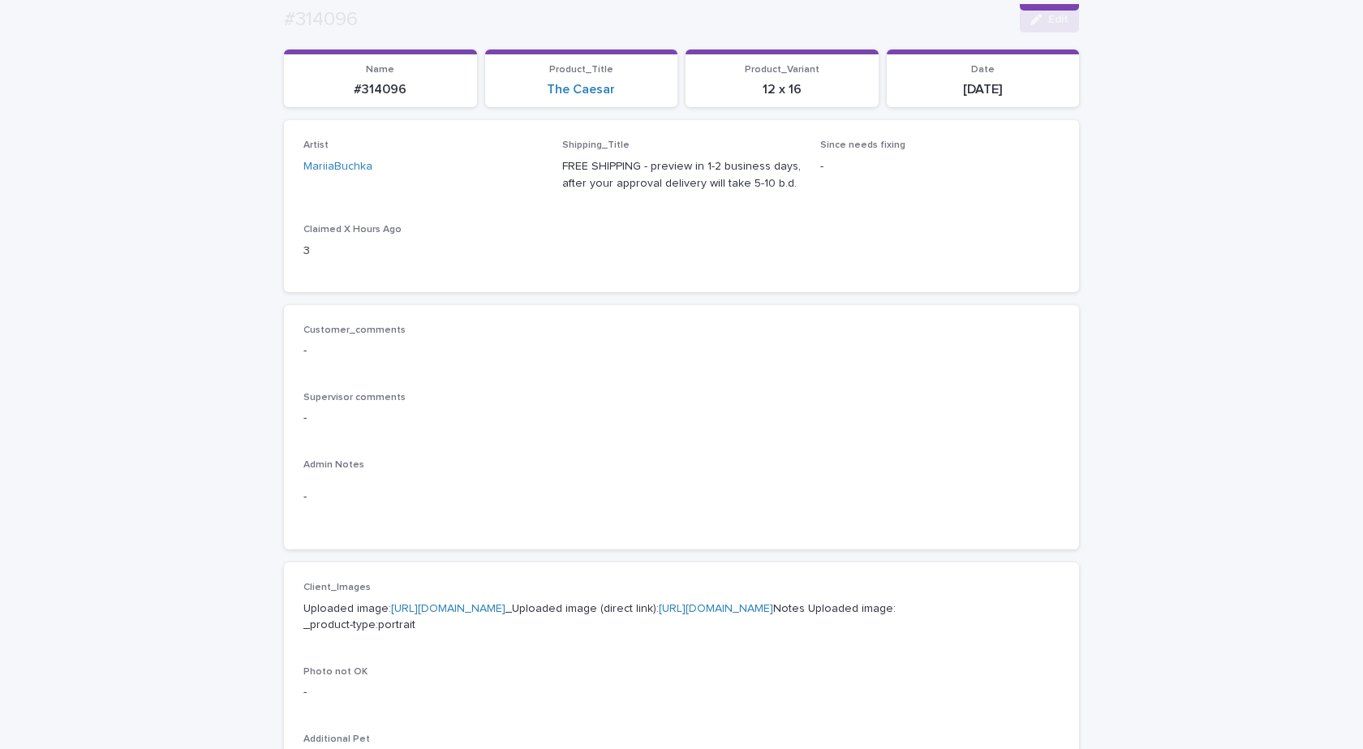
scroll to position [487, 0]
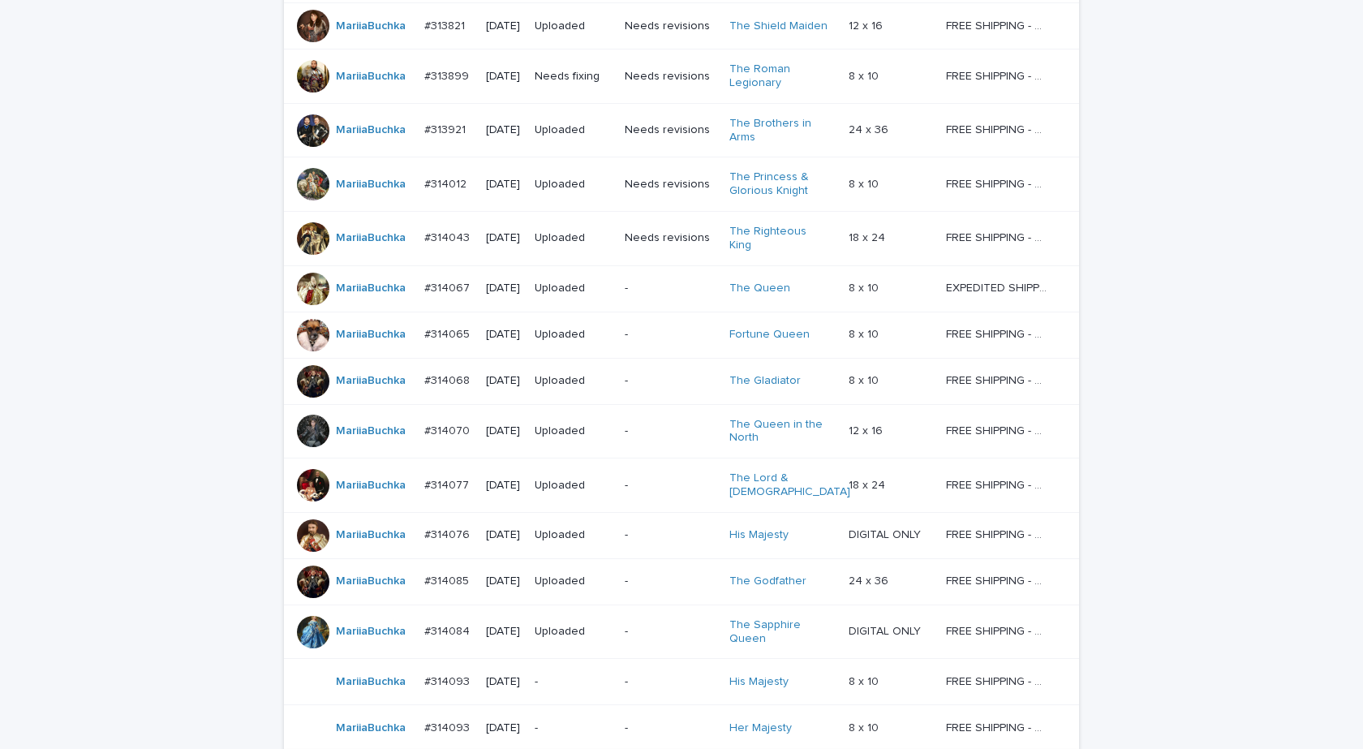
scroll to position [539, 0]
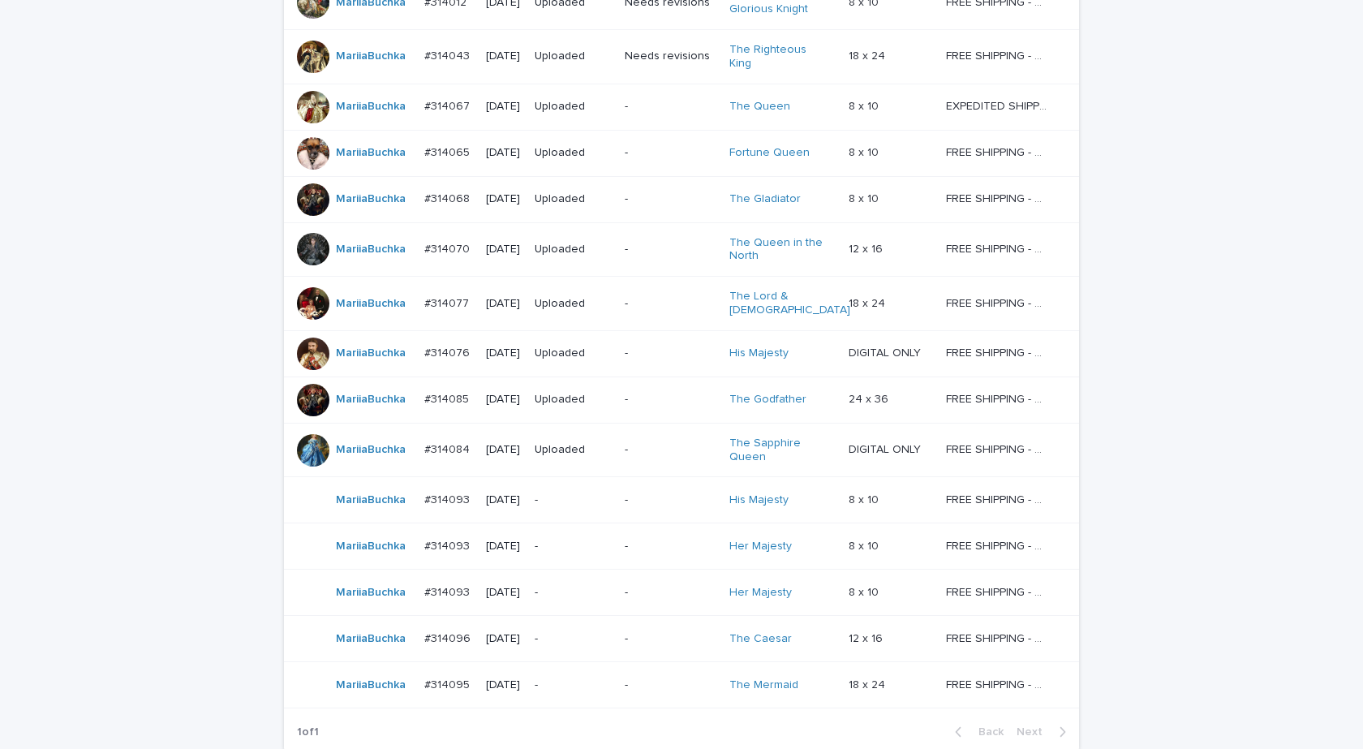
click at [377, 681] on div "MariiaBuchka" at bounding box center [371, 685] width 70 height 27
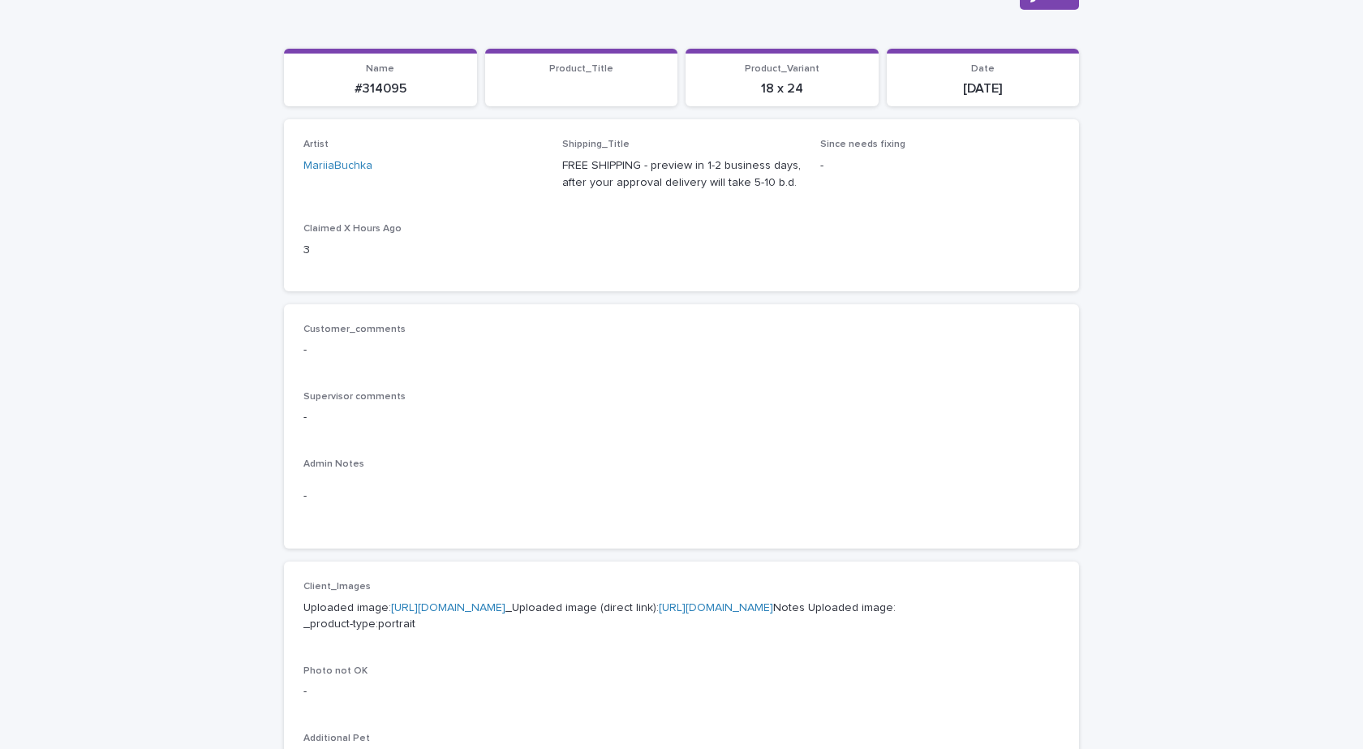
scroll to position [568, 0]
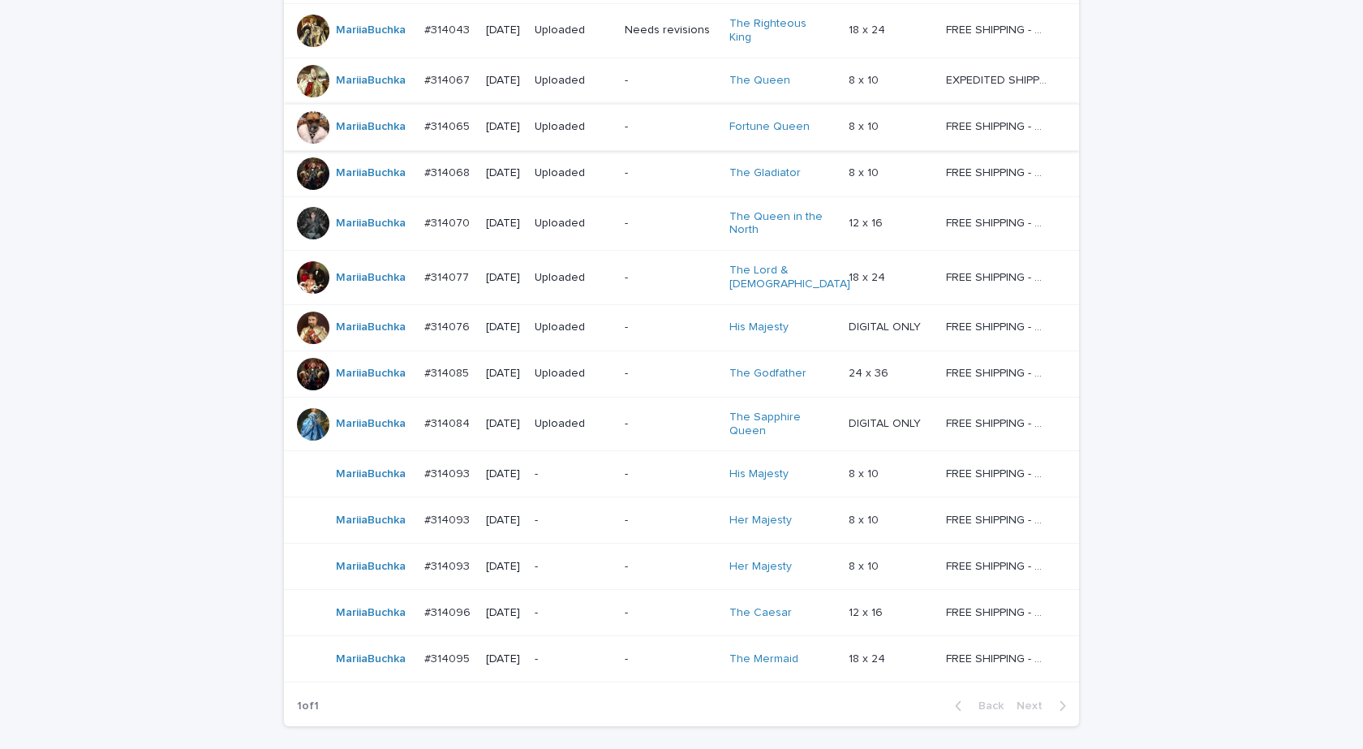
scroll to position [667, 0]
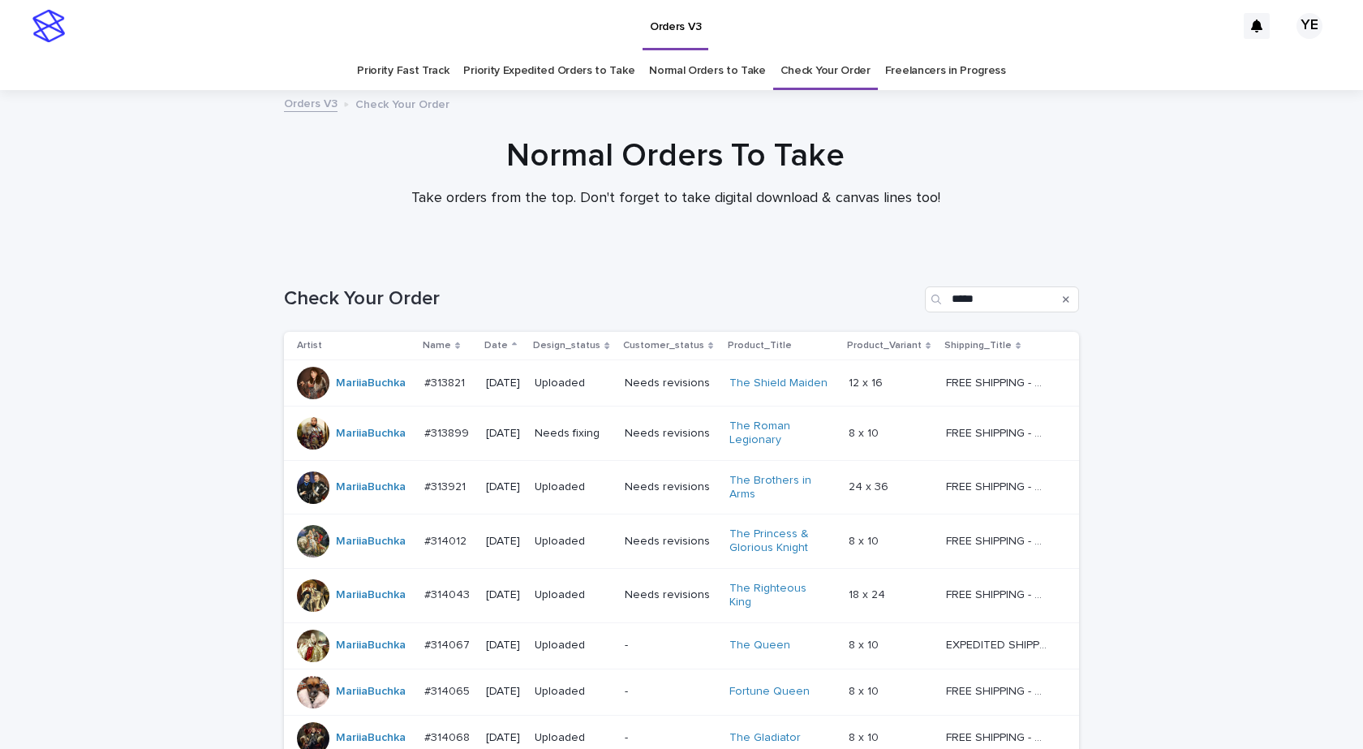
scroll to position [667, 0]
